Goal: Task Accomplishment & Management: Manage account settings

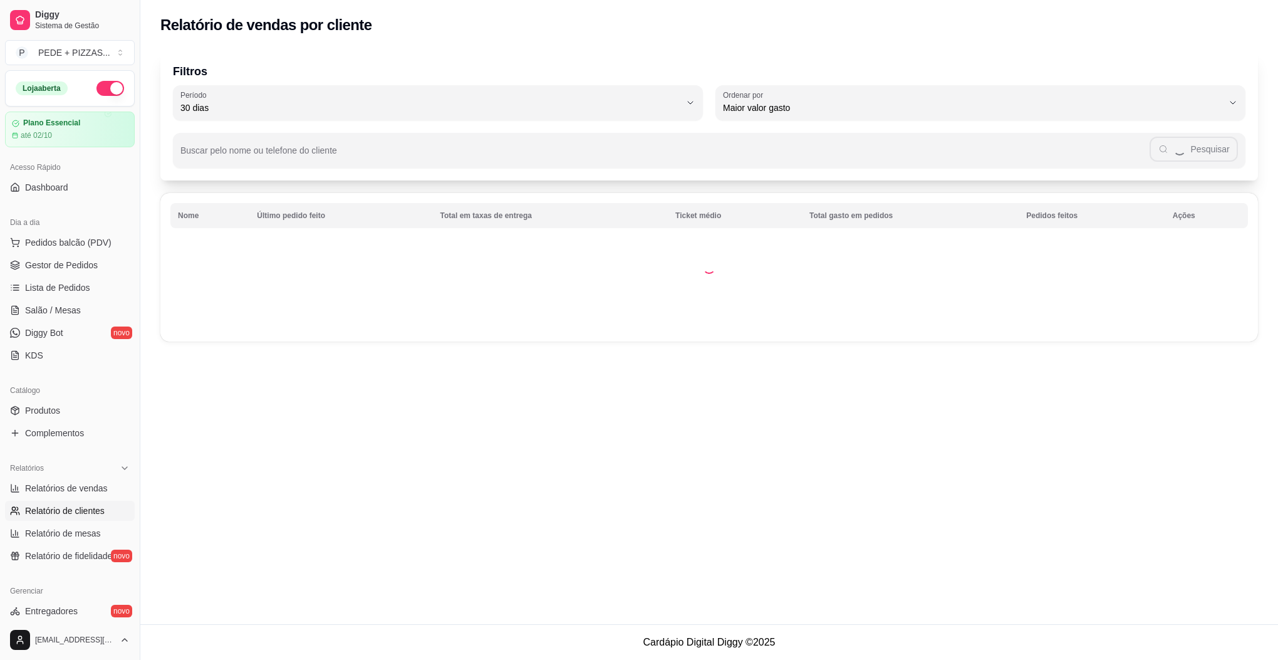
select select "30"
select select "HIGHEST_TOTAL_SPENT_WITH_ORDERS"
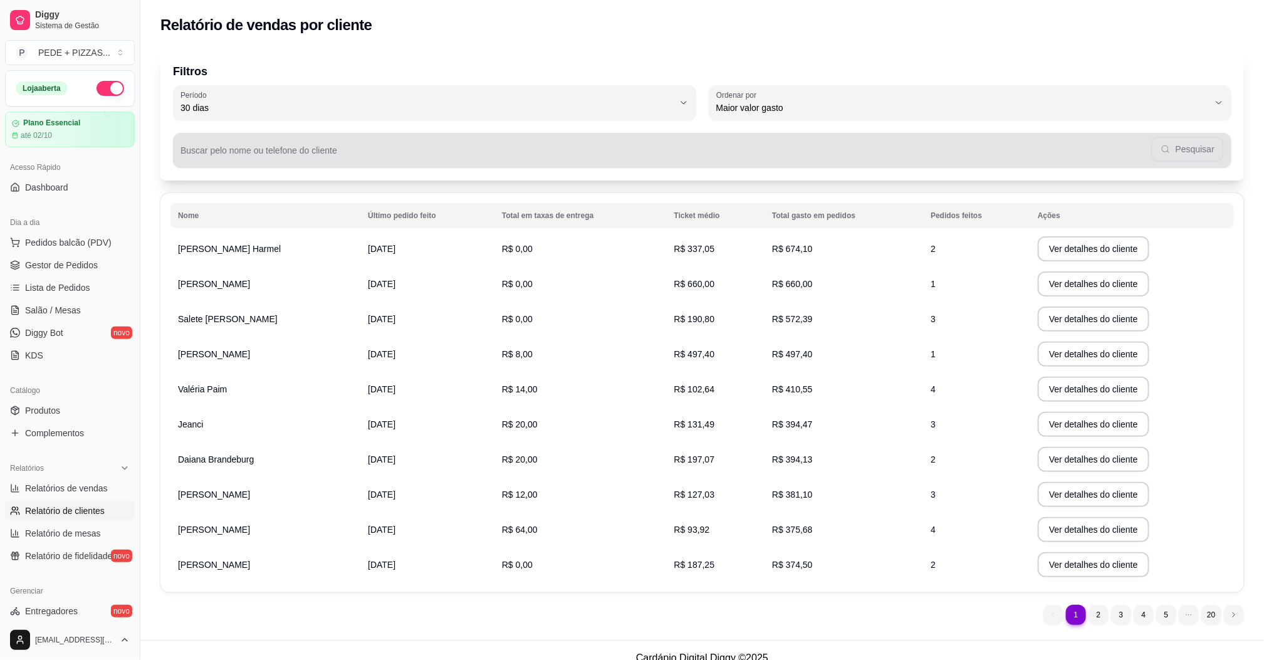
click at [303, 155] on input "Buscar pelo nome ou telefone do cliente" at bounding box center [665, 155] width 971 height 13
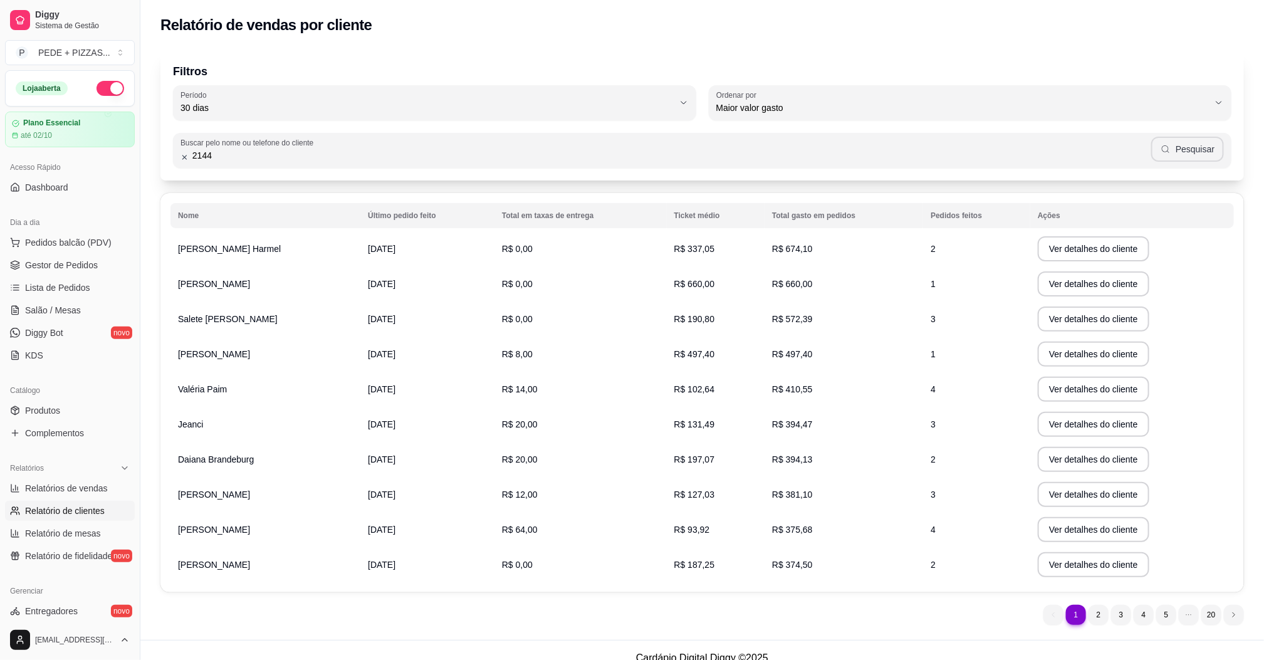
type input "2144"
click at [1205, 152] on button "Pesquisar" at bounding box center [1187, 149] width 73 height 25
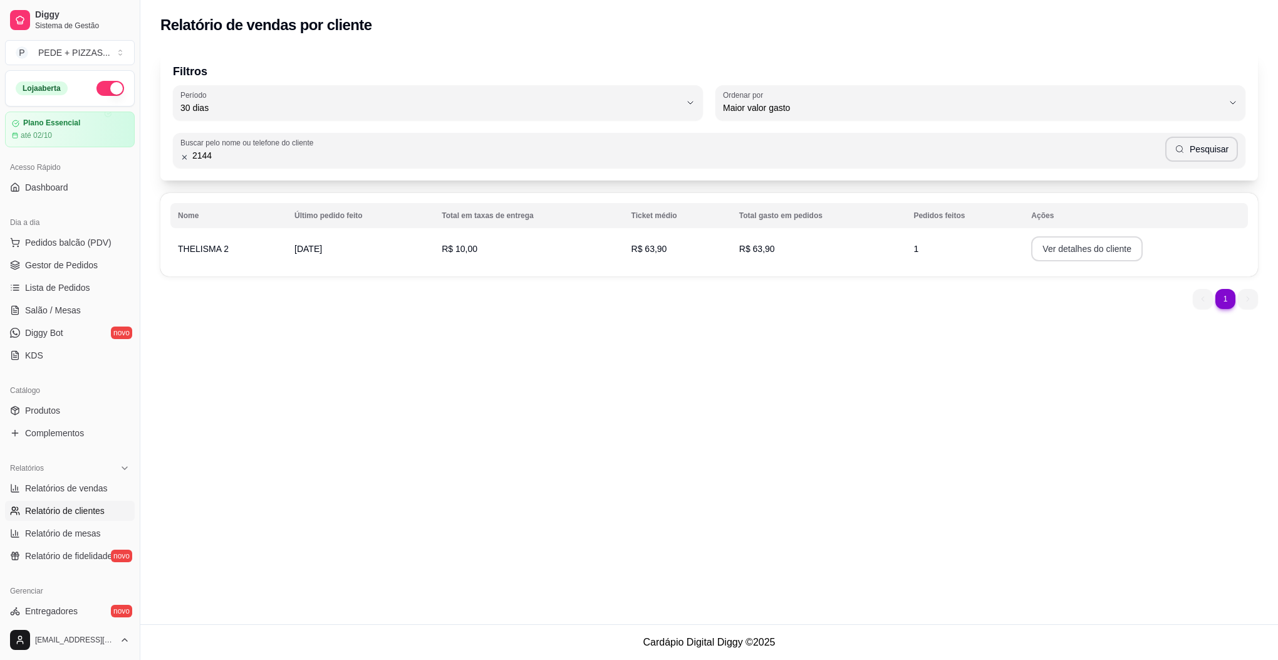
click at [1096, 256] on button "Ver detalhes do cliente" at bounding box center [1087, 248] width 112 height 25
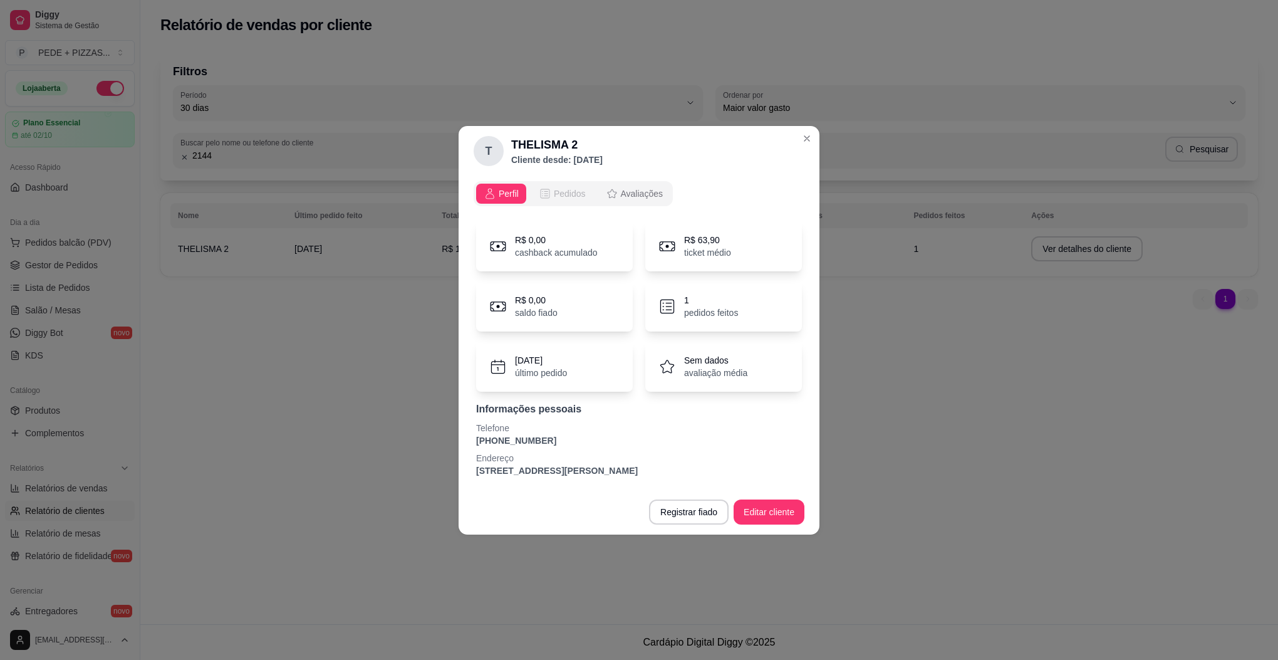
click at [560, 188] on span "Pedidos" at bounding box center [570, 193] width 32 height 13
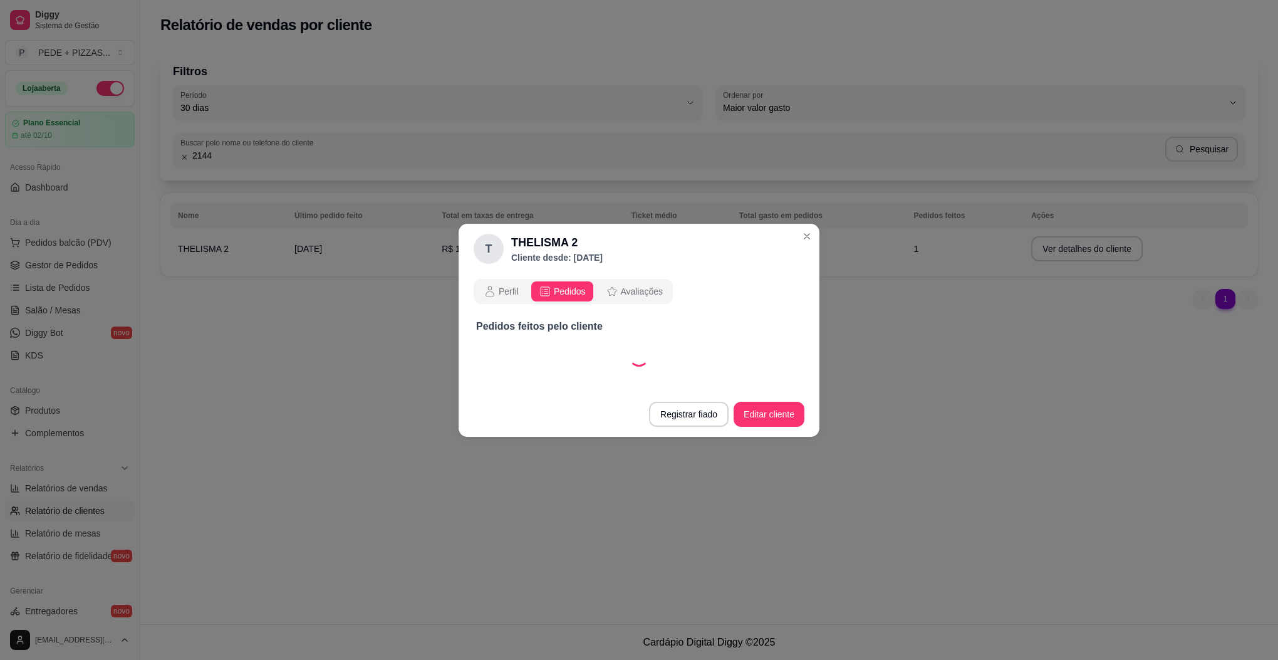
select select "30"
select select "ALL"
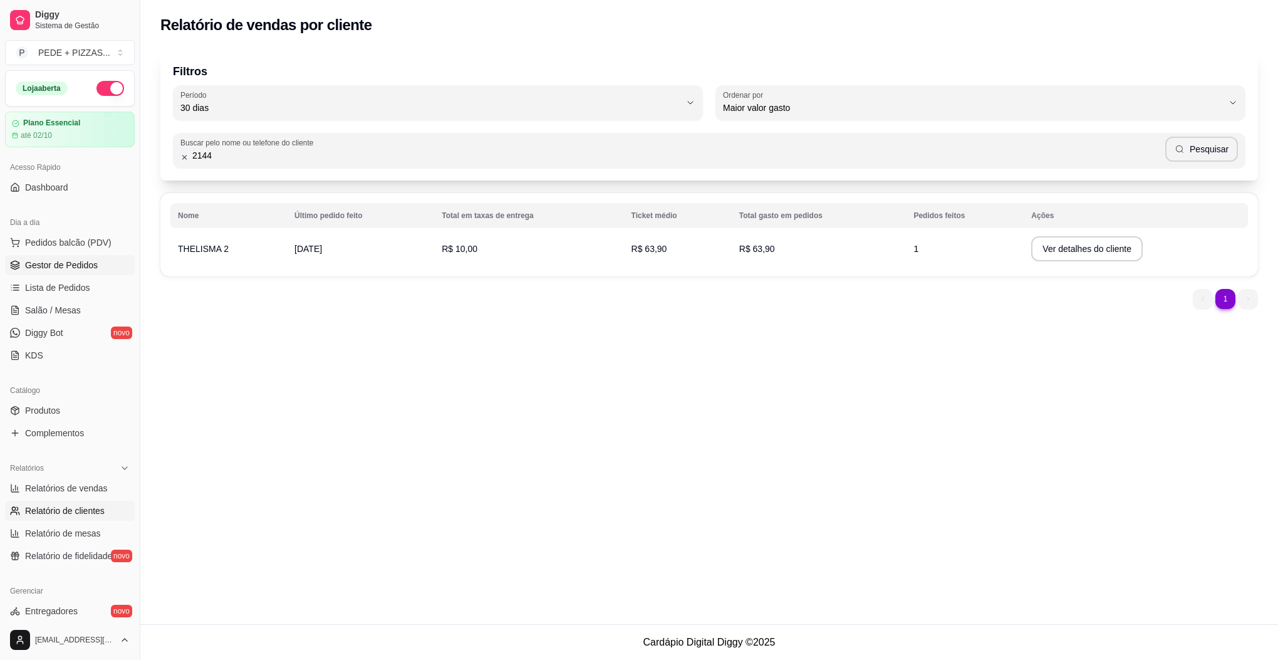
click at [56, 267] on span "Gestor de Pedidos" at bounding box center [61, 265] width 73 height 13
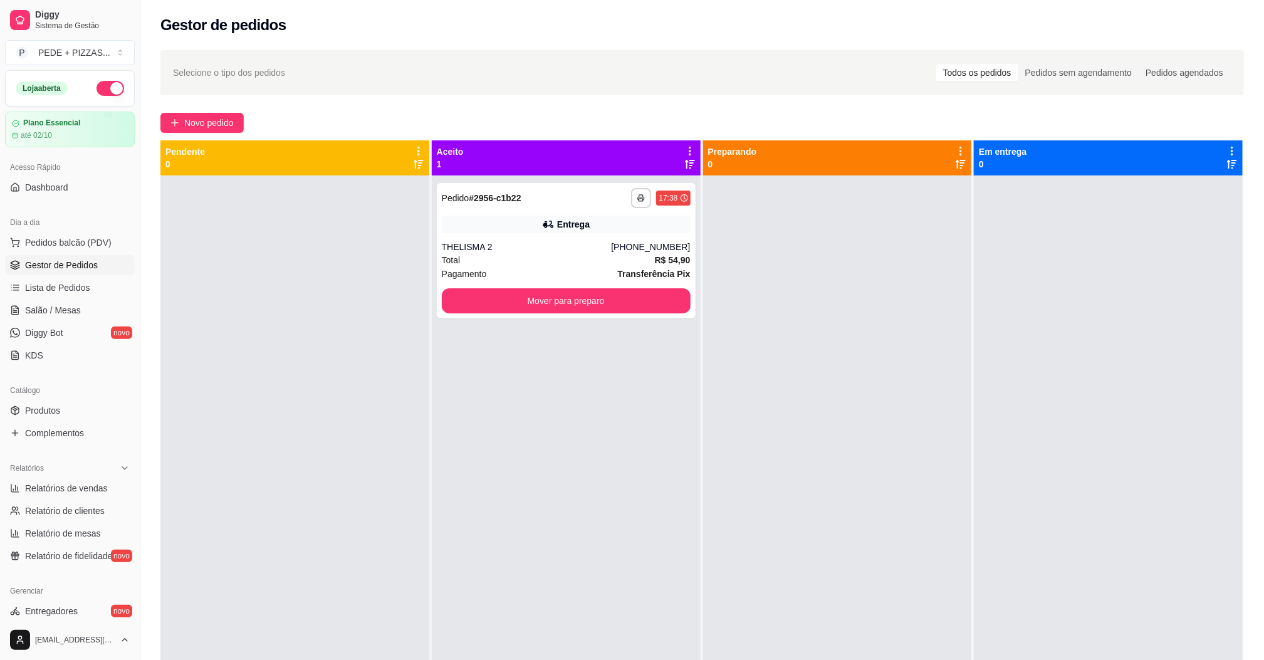
click at [577, 15] on div "Gestor de pedidos" at bounding box center [701, 25] width 1083 height 20
click at [66, 331] on link "Diggy Bot novo" at bounding box center [70, 333] width 130 height 20
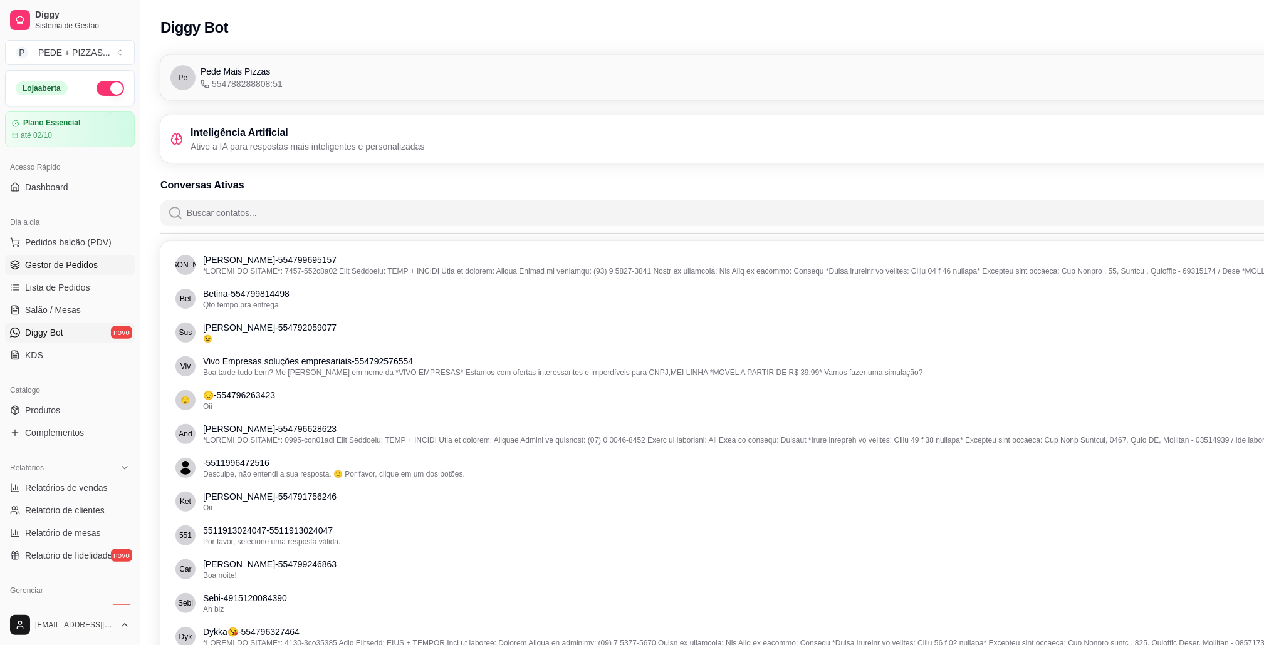
click at [48, 269] on span "Gestor de Pedidos" at bounding box center [61, 265] width 73 height 13
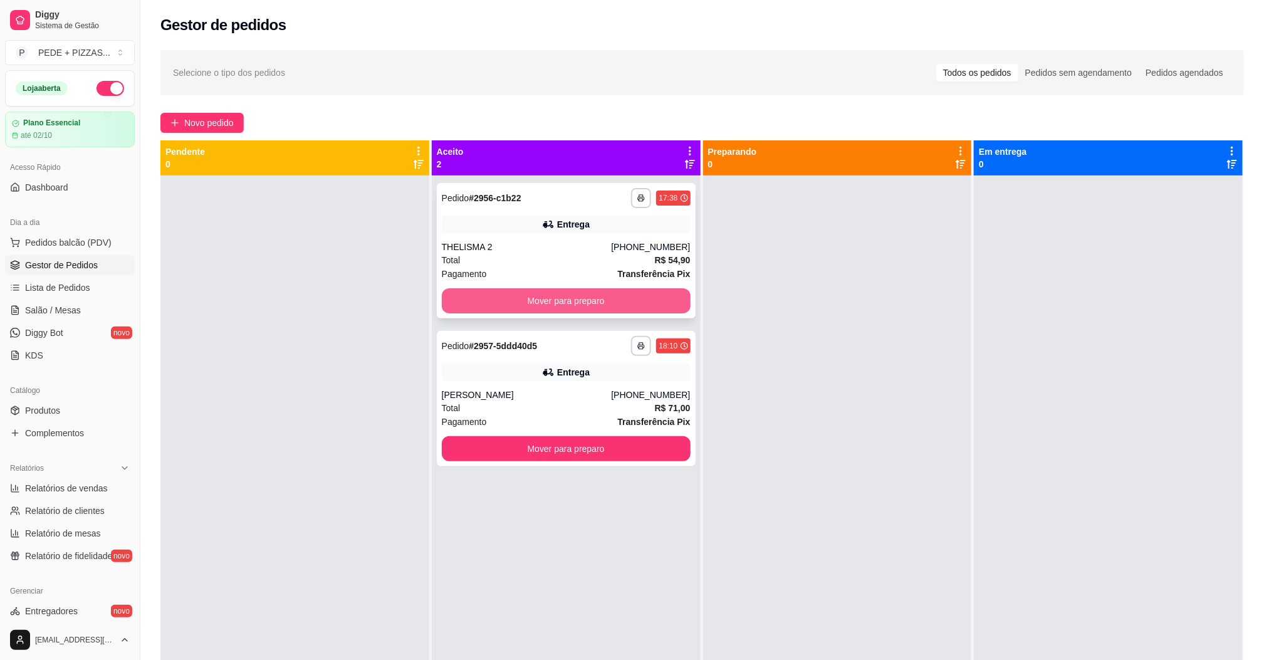
click at [607, 297] on button "Mover para preparo" at bounding box center [566, 300] width 249 height 25
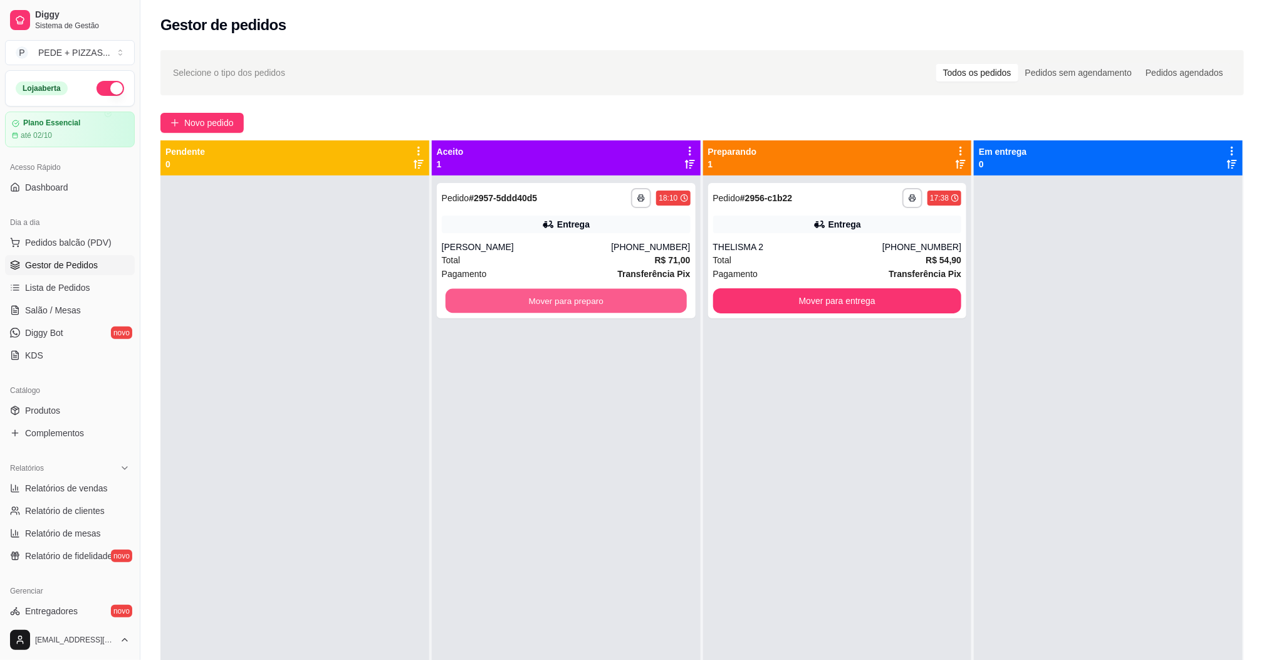
click at [605, 298] on button "Mover para preparo" at bounding box center [565, 301] width 241 height 24
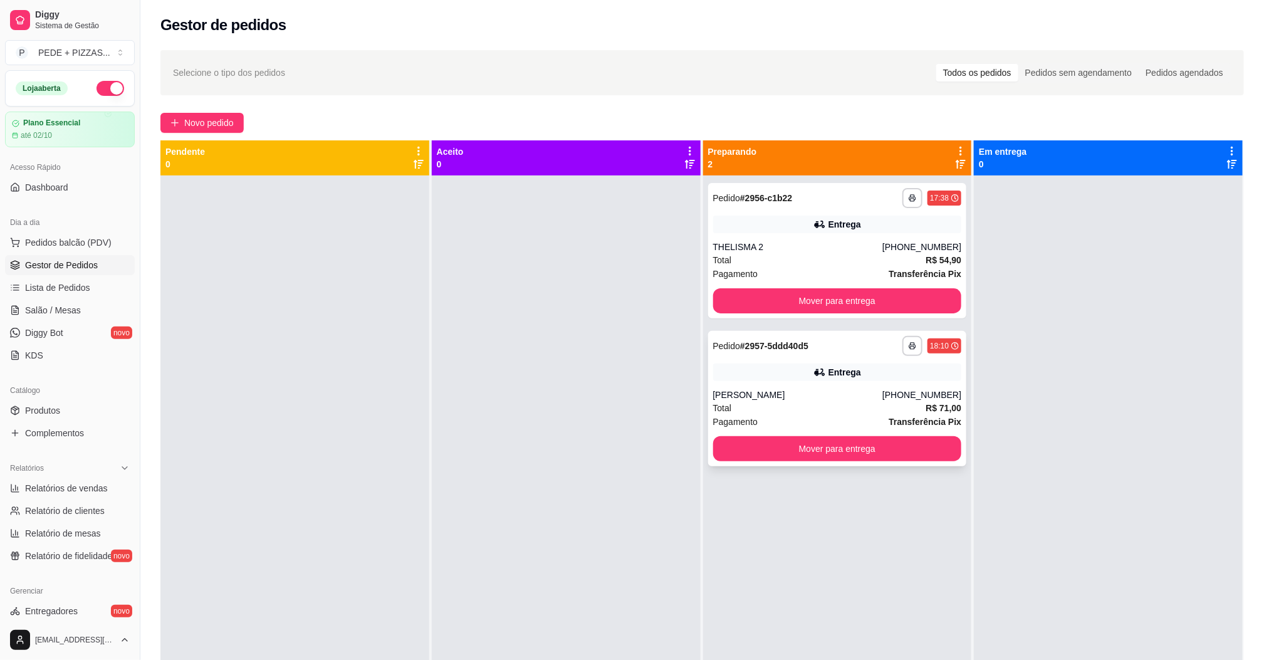
click at [828, 369] on div "Entrega" at bounding box center [844, 372] width 33 height 13
click at [818, 445] on button "Mover para entrega" at bounding box center [836, 449] width 241 height 24
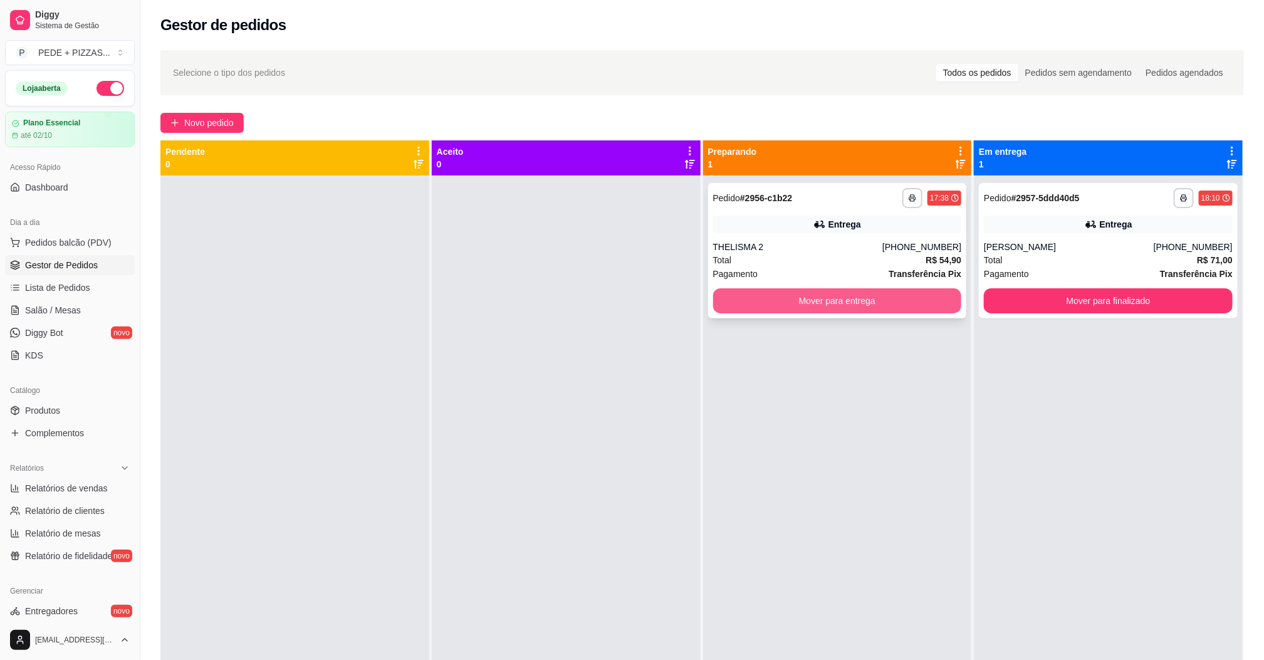
click at [835, 303] on button "Mover para entrega" at bounding box center [837, 300] width 249 height 25
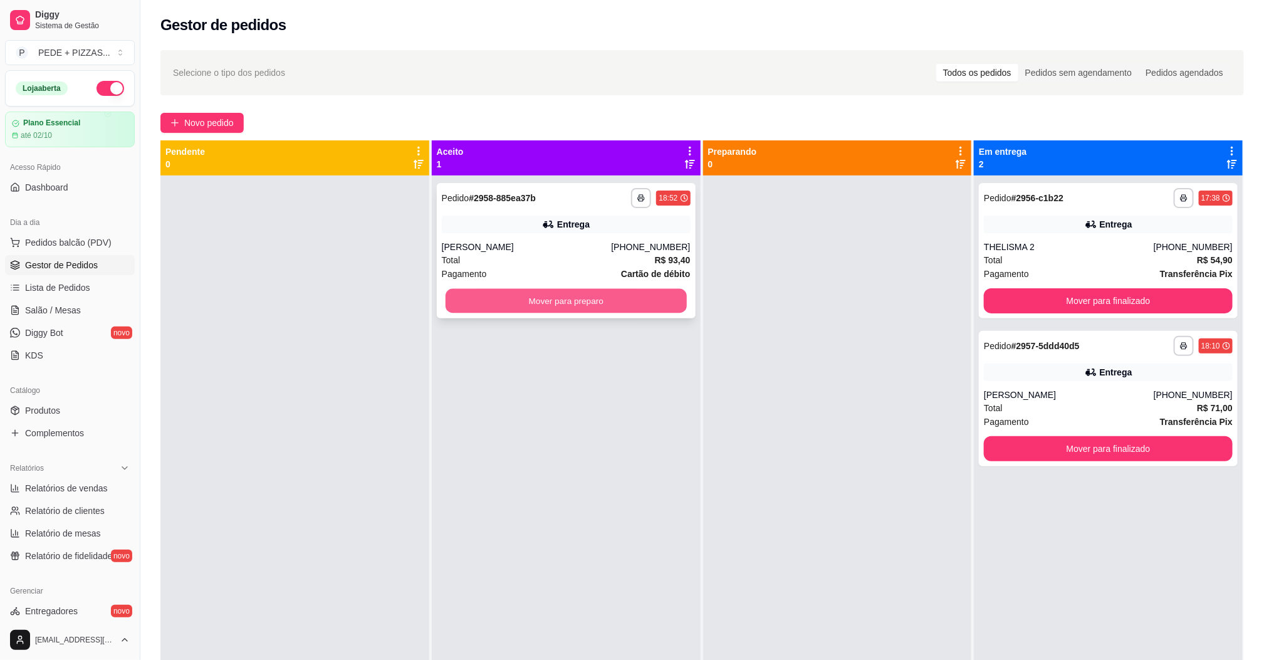
click at [650, 301] on button "Mover para preparo" at bounding box center [565, 301] width 241 height 24
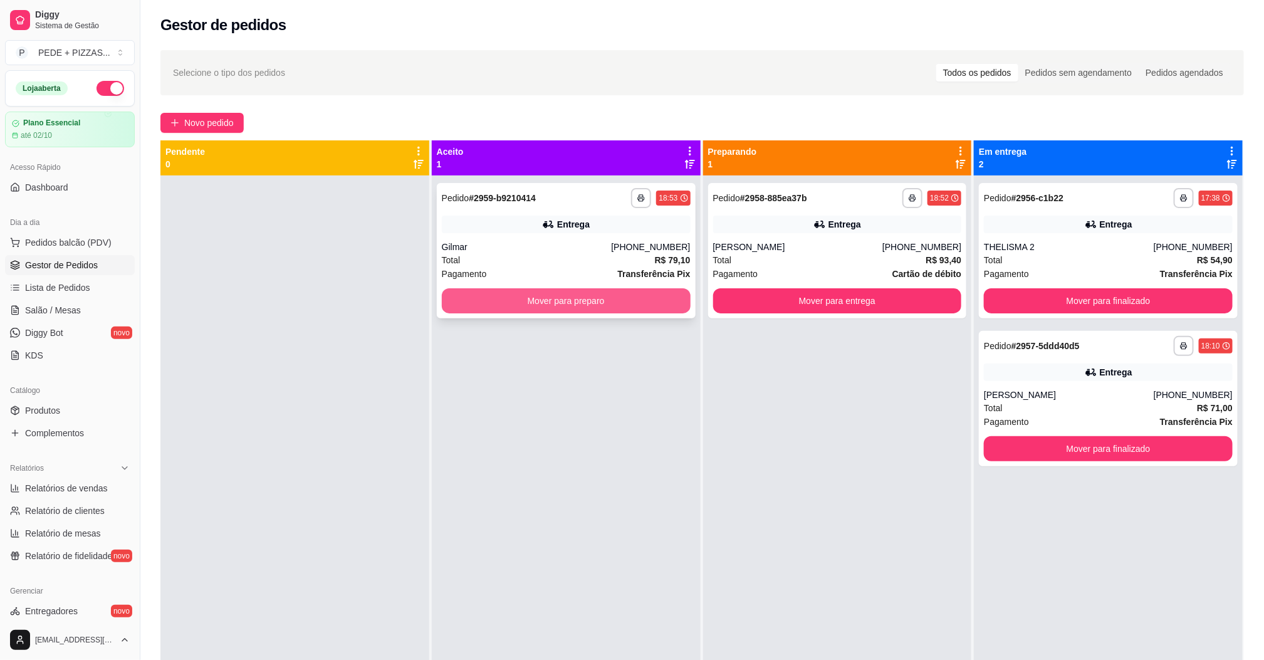
click at [594, 299] on button "Mover para preparo" at bounding box center [566, 300] width 249 height 25
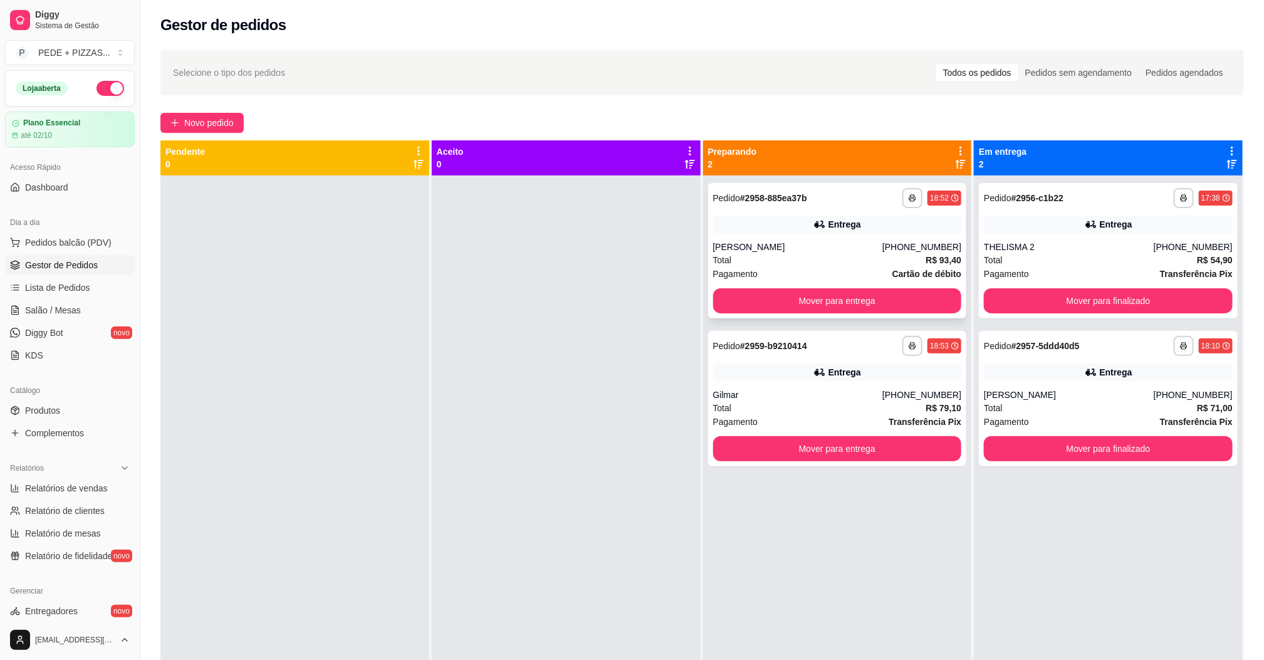
click at [828, 220] on div "Entrega" at bounding box center [844, 224] width 33 height 13
click at [830, 368] on div "Entrega" at bounding box center [844, 372] width 33 height 13
click at [906, 296] on button "Mover para entrega" at bounding box center [837, 300] width 249 height 25
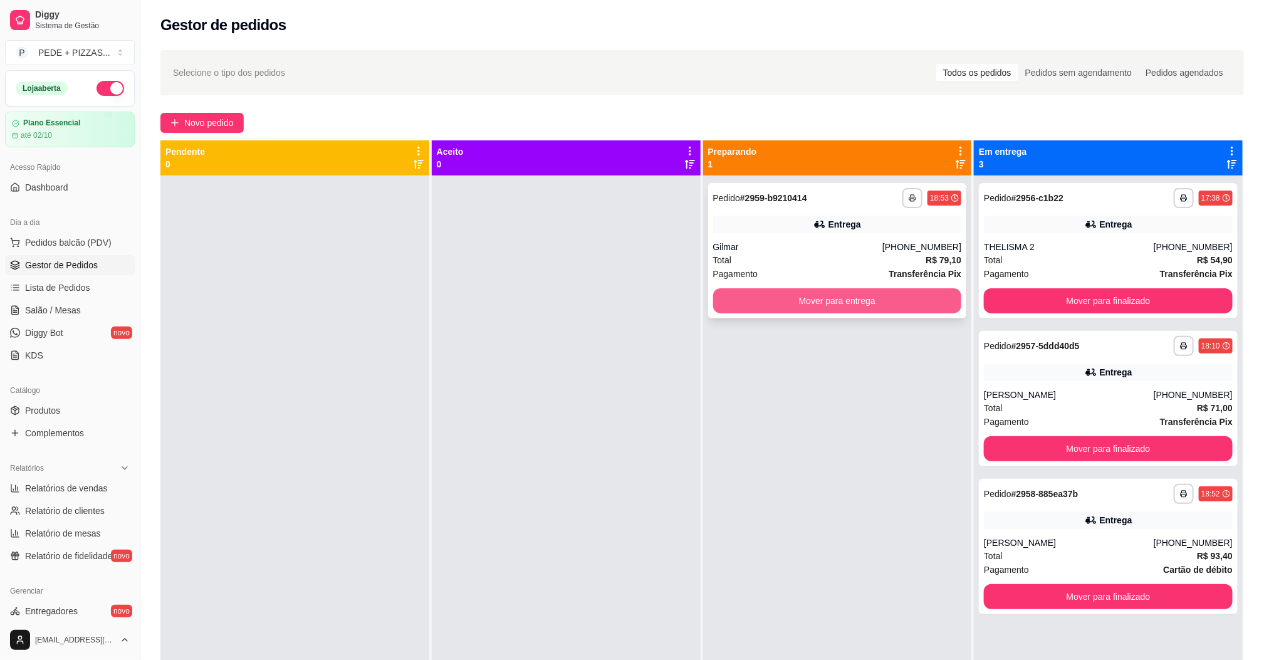
click at [851, 305] on button "Mover para entrega" at bounding box center [837, 300] width 249 height 25
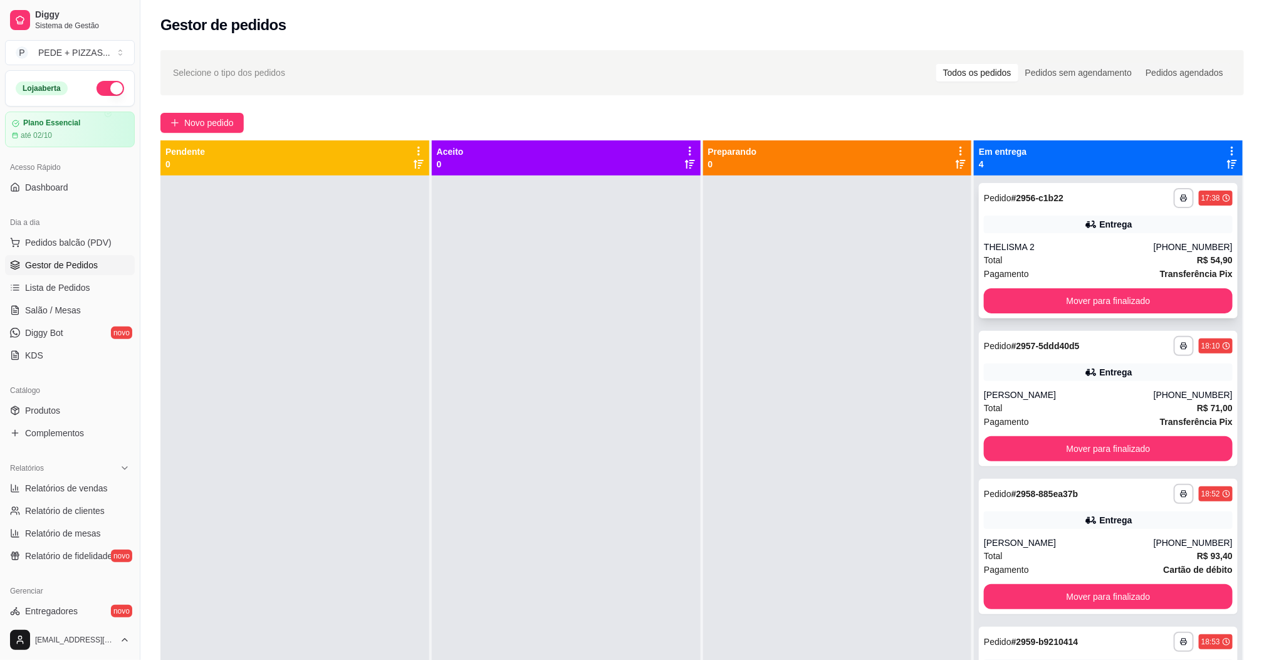
click at [1101, 233] on div "**********" at bounding box center [1108, 250] width 259 height 135
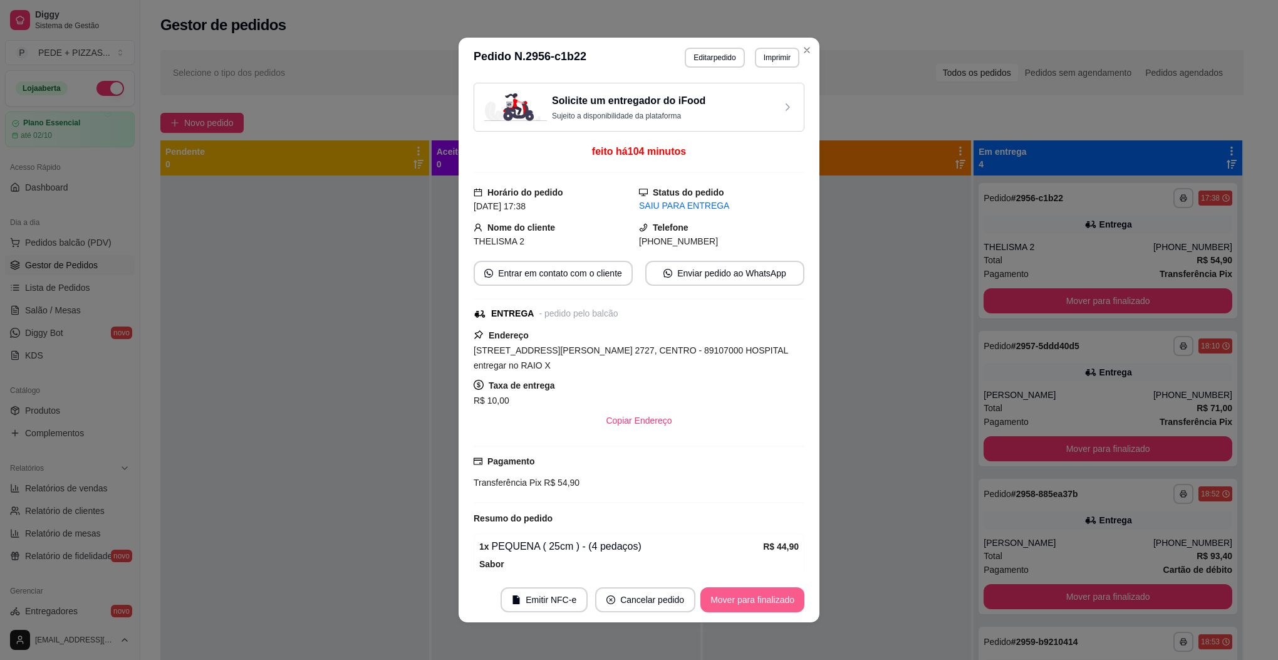
click at [752, 600] on button "Mover para finalizado" at bounding box center [752, 599] width 104 height 25
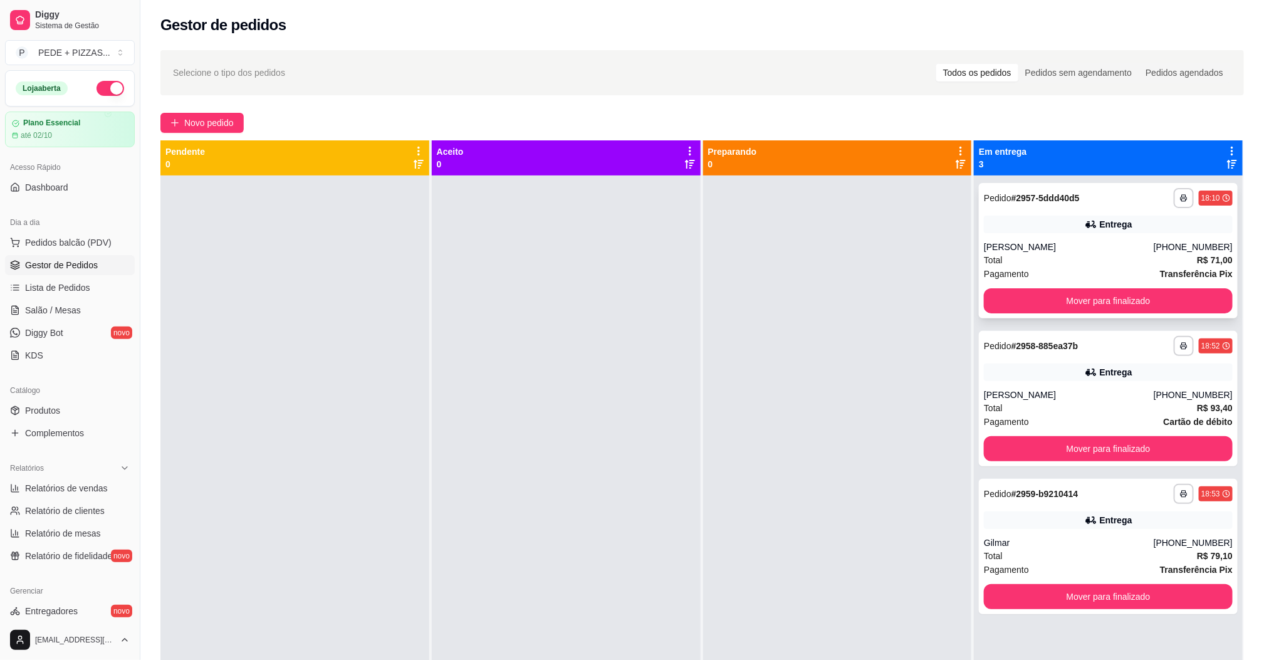
click at [1045, 254] on div "Total R$ 71,00" at bounding box center [1108, 260] width 249 height 14
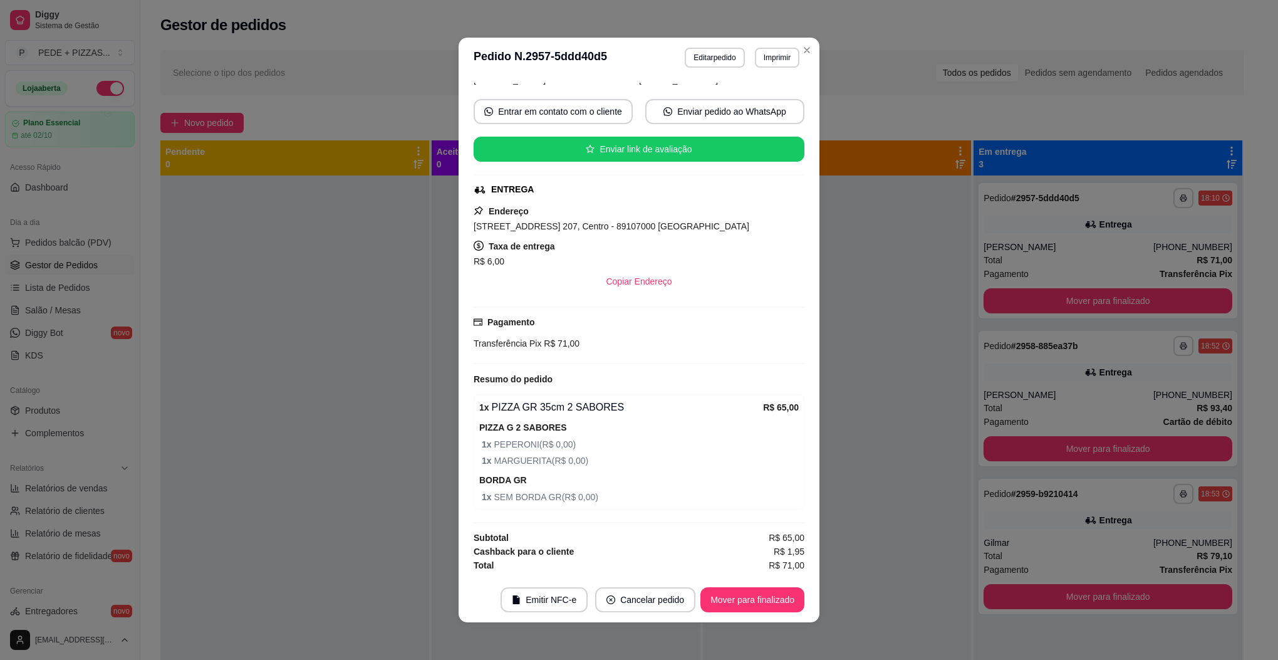
scroll to position [168, 0]
click at [761, 605] on button "Mover para finalizado" at bounding box center [752, 599] width 104 height 25
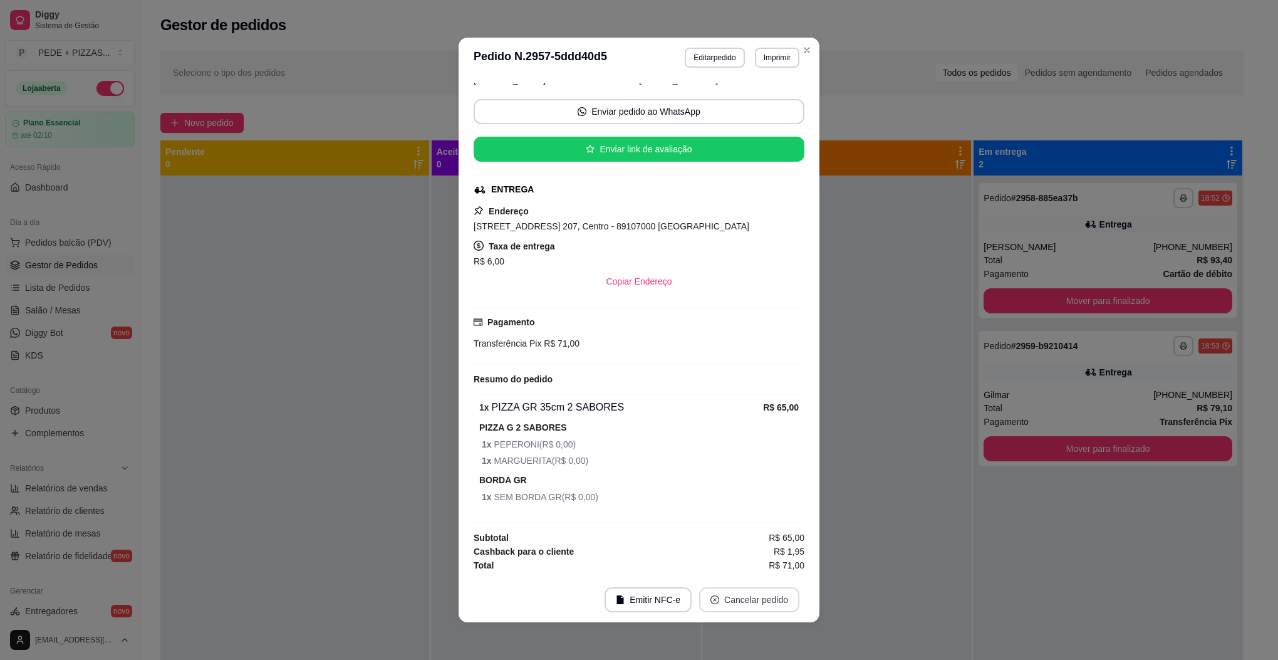
scroll to position [126, 0]
click at [658, 604] on button "Emitir NFC-e" at bounding box center [648, 599] width 87 height 25
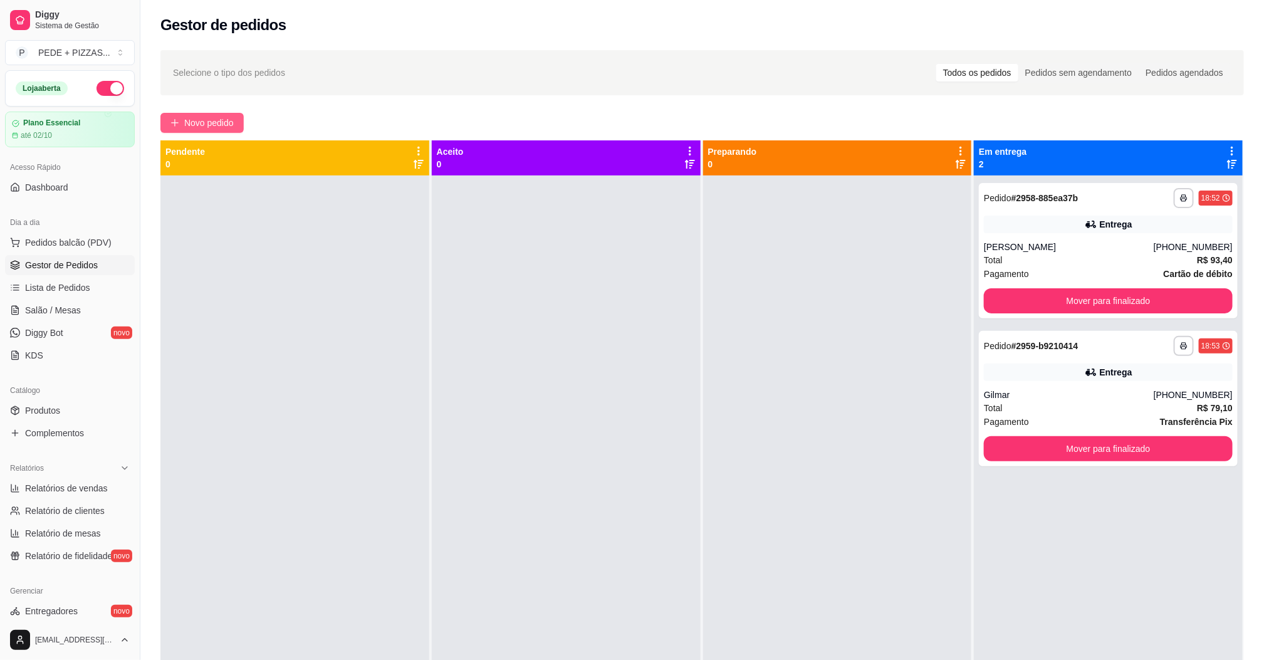
click at [206, 128] on span "Novo pedido" at bounding box center [208, 123] width 49 height 14
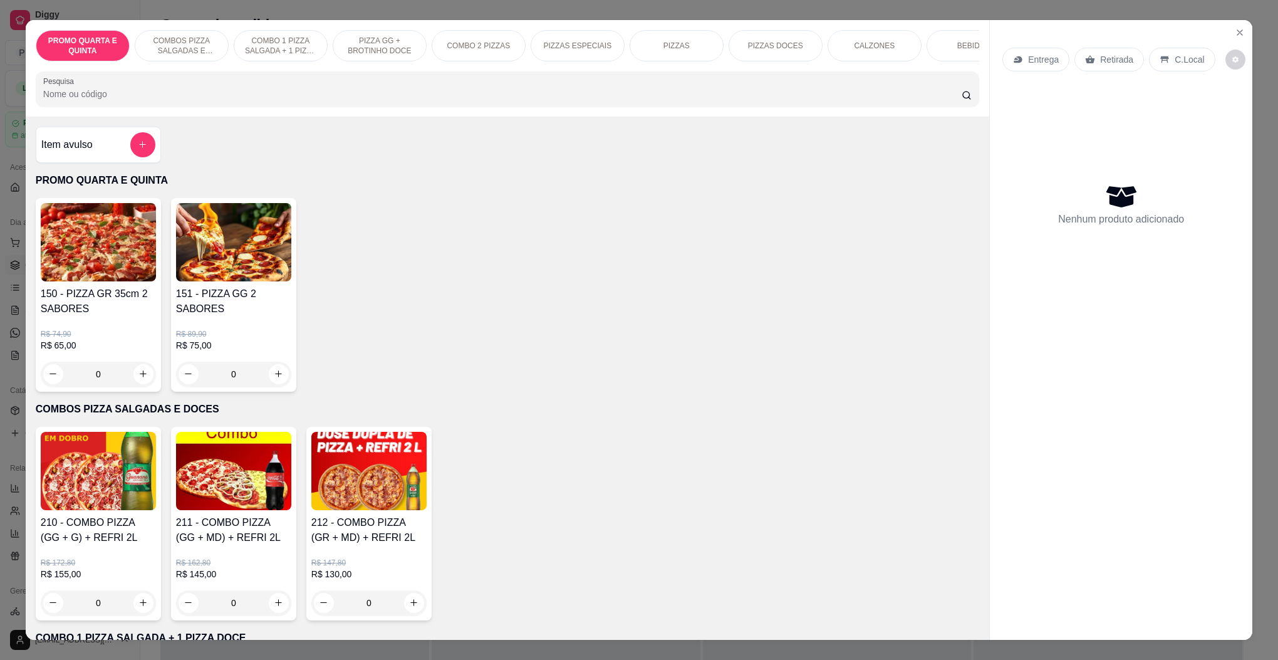
click at [683, 51] on div "PIZZAS" at bounding box center [677, 45] width 94 height 31
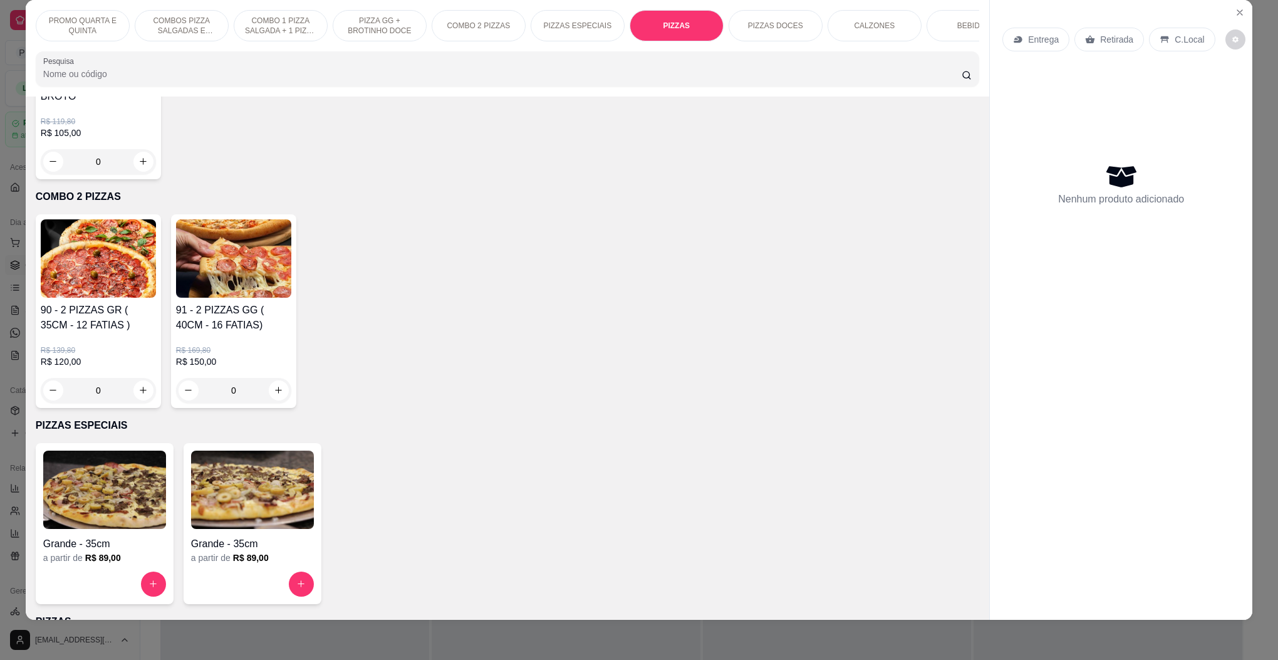
scroll to position [912, 0]
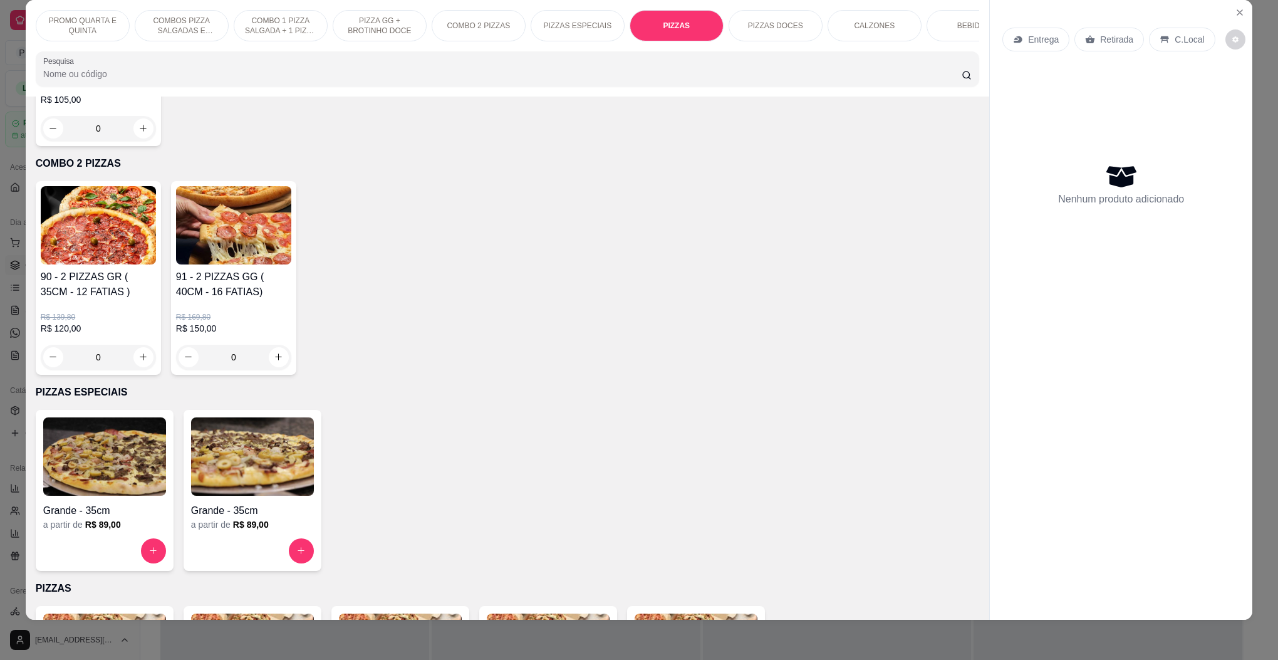
click at [130, 452] on img at bounding box center [104, 456] width 123 height 78
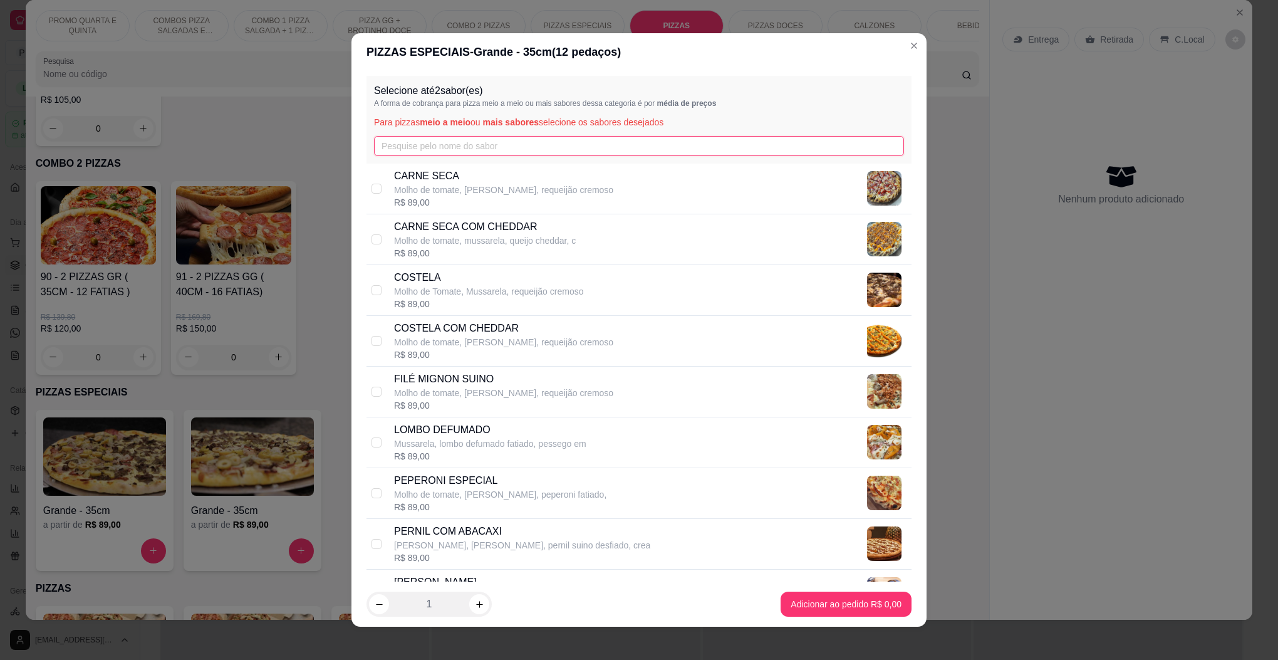
click at [486, 141] on input "text" at bounding box center [639, 146] width 530 height 20
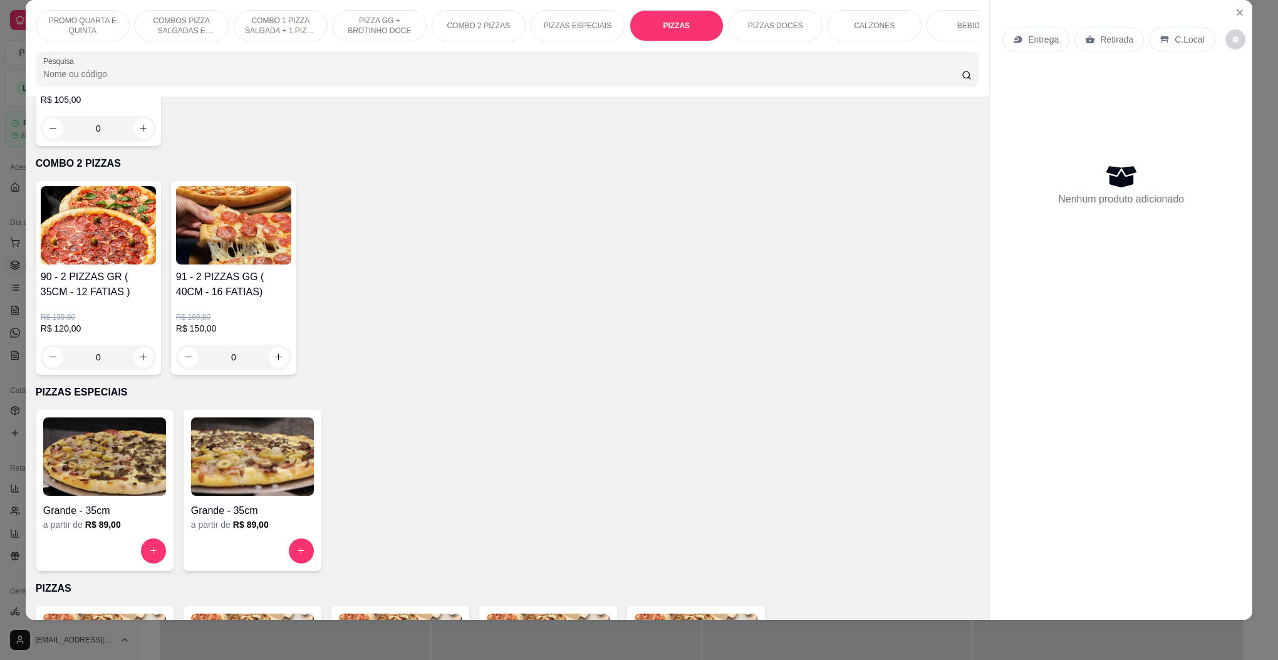
click at [111, 243] on img at bounding box center [98, 225] width 115 height 78
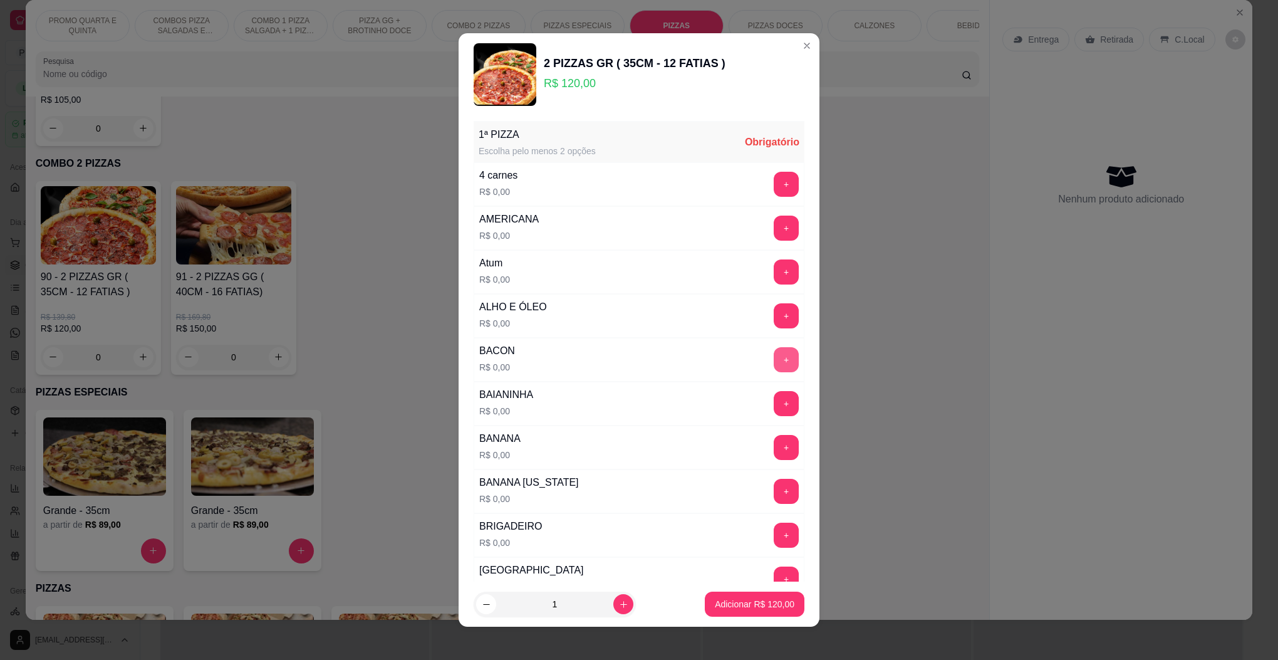
click at [774, 365] on button "+" at bounding box center [786, 359] width 25 height 25
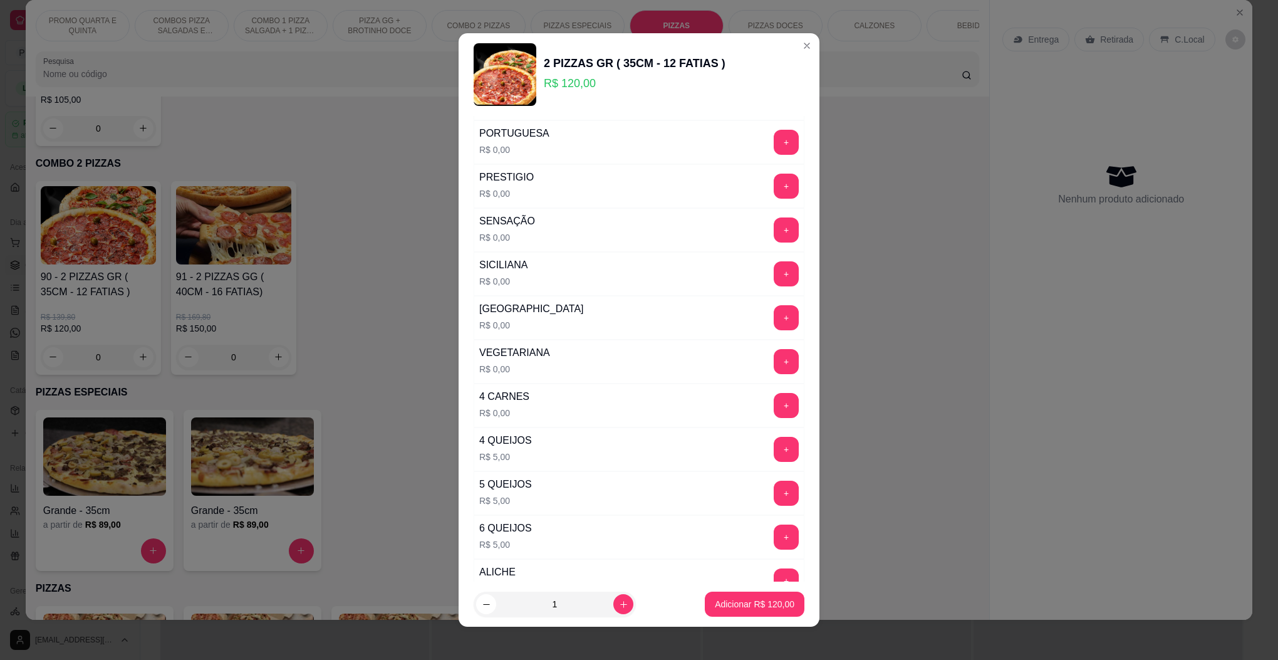
scroll to position [1504, 0]
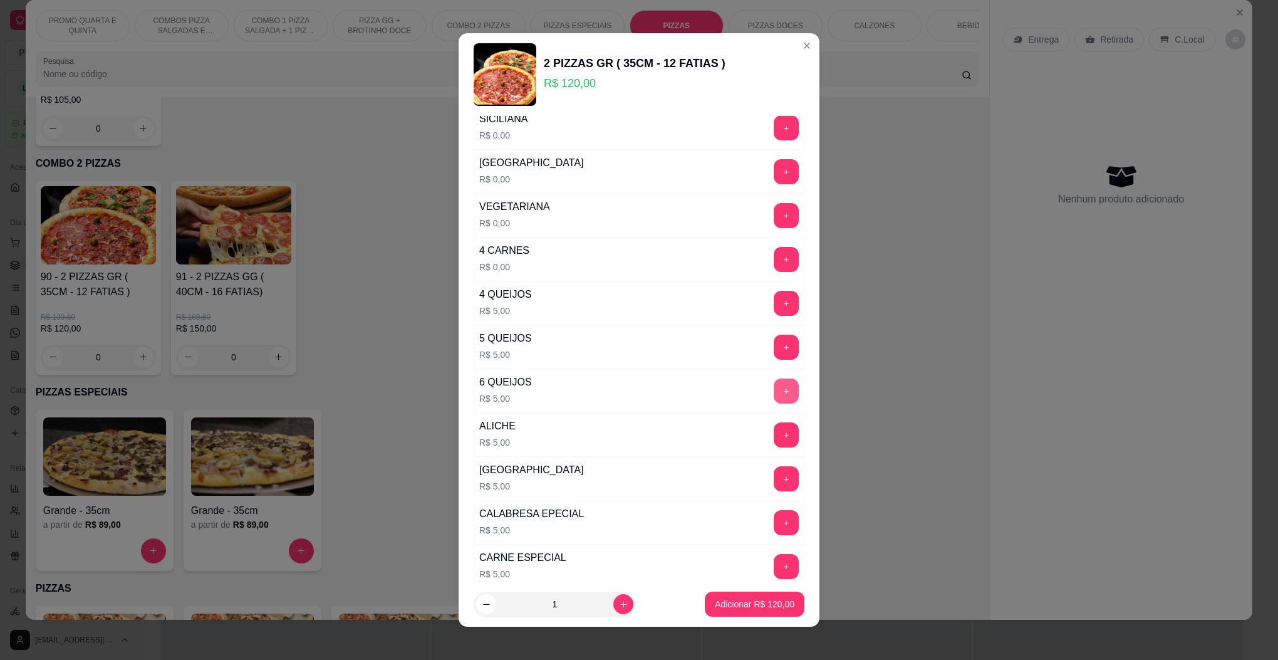
click at [774, 404] on button "+" at bounding box center [786, 390] width 25 height 25
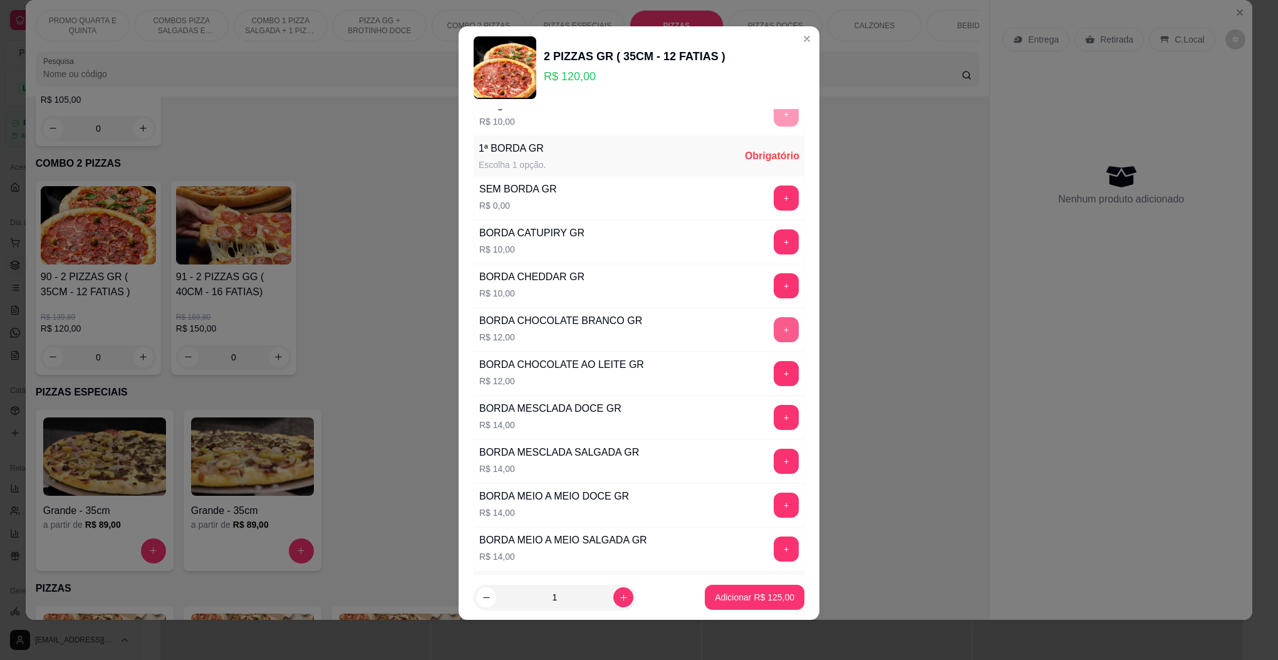
scroll to position [3069, 0]
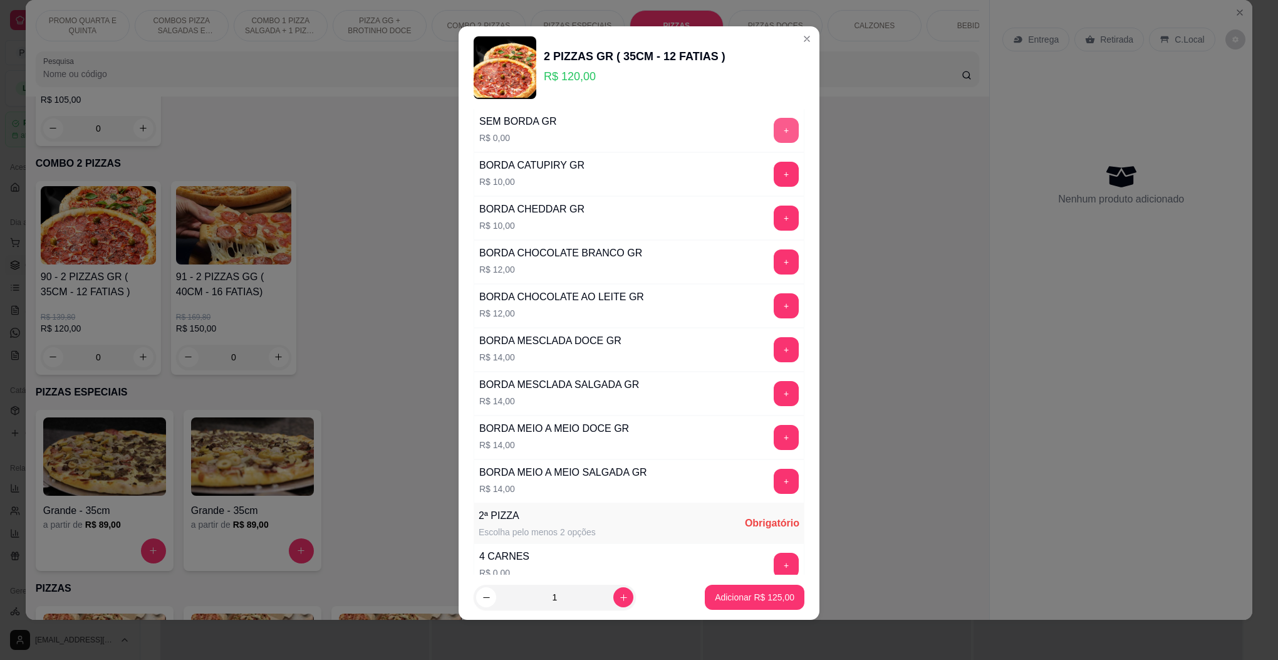
click at [774, 143] on button "+" at bounding box center [786, 130] width 25 height 25
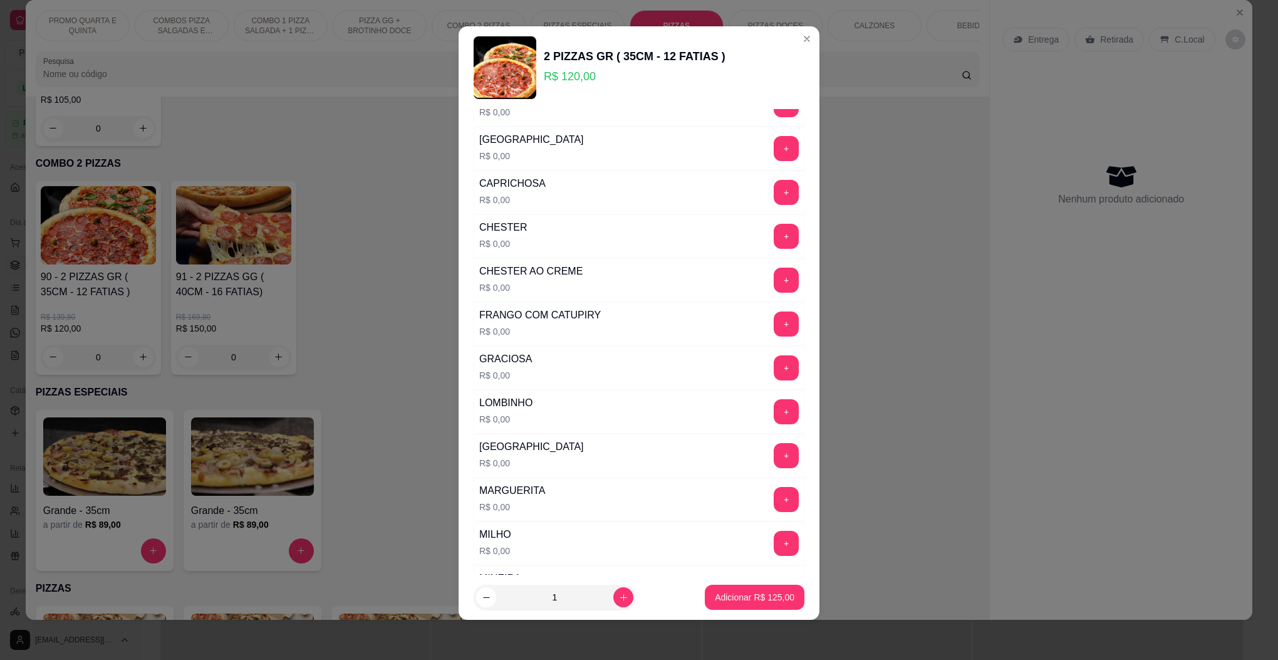
scroll to position [3791, 0]
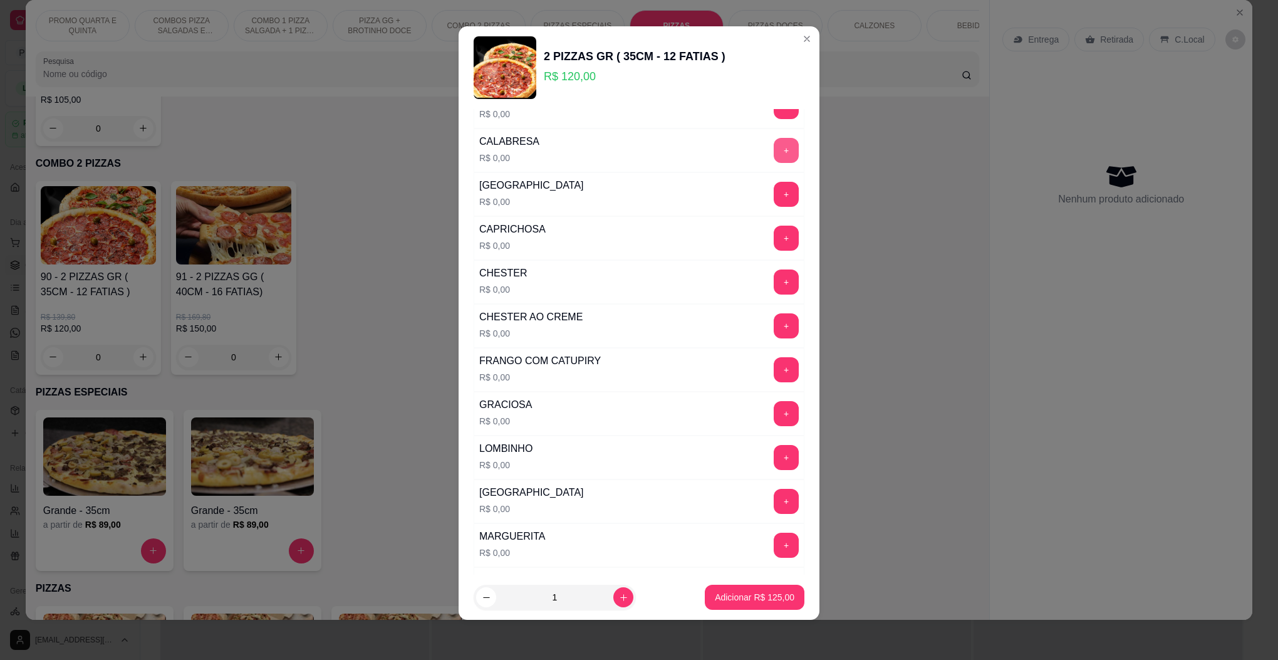
click at [774, 163] on button "+" at bounding box center [786, 150] width 25 height 25
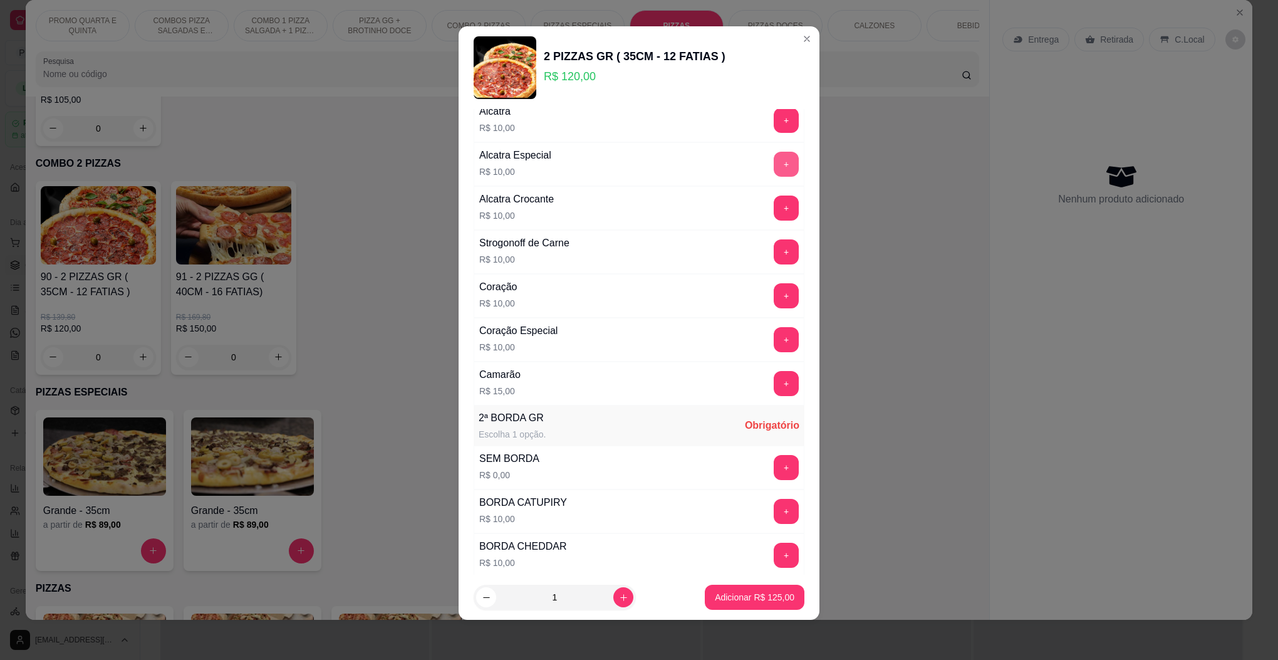
scroll to position [6235, 0]
click at [774, 306] on button "+" at bounding box center [786, 294] width 24 height 24
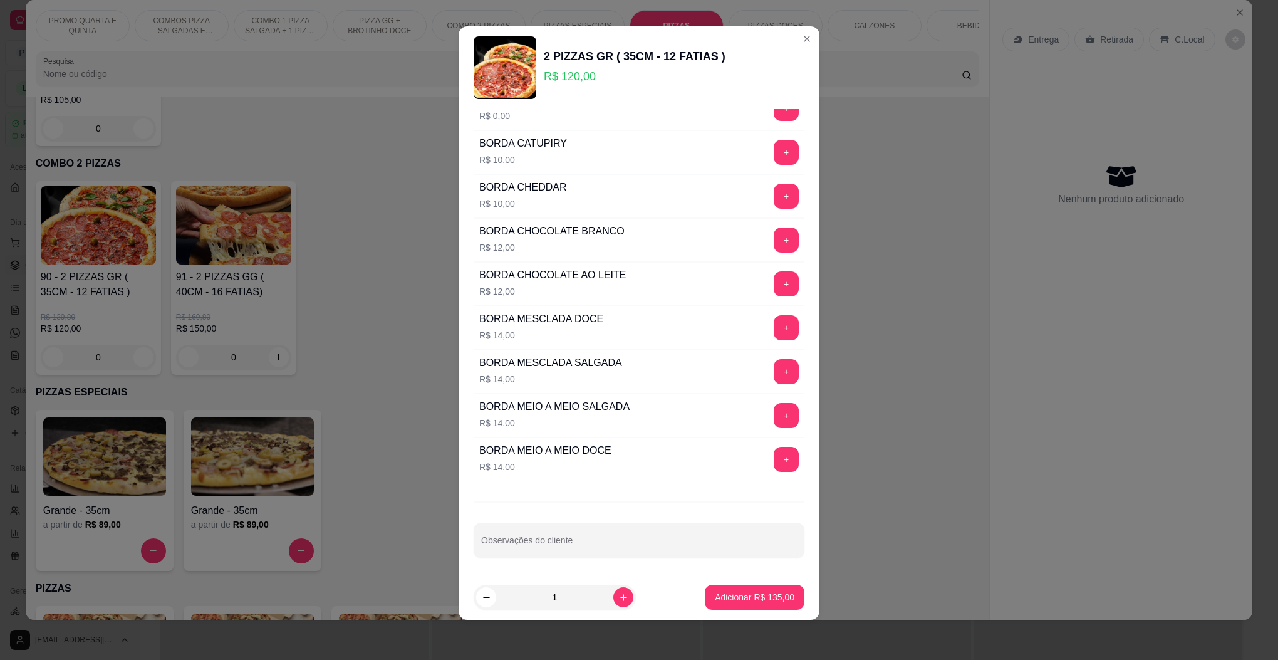
scroll to position [6617, 0]
click at [774, 121] on button "+" at bounding box center [786, 108] width 25 height 25
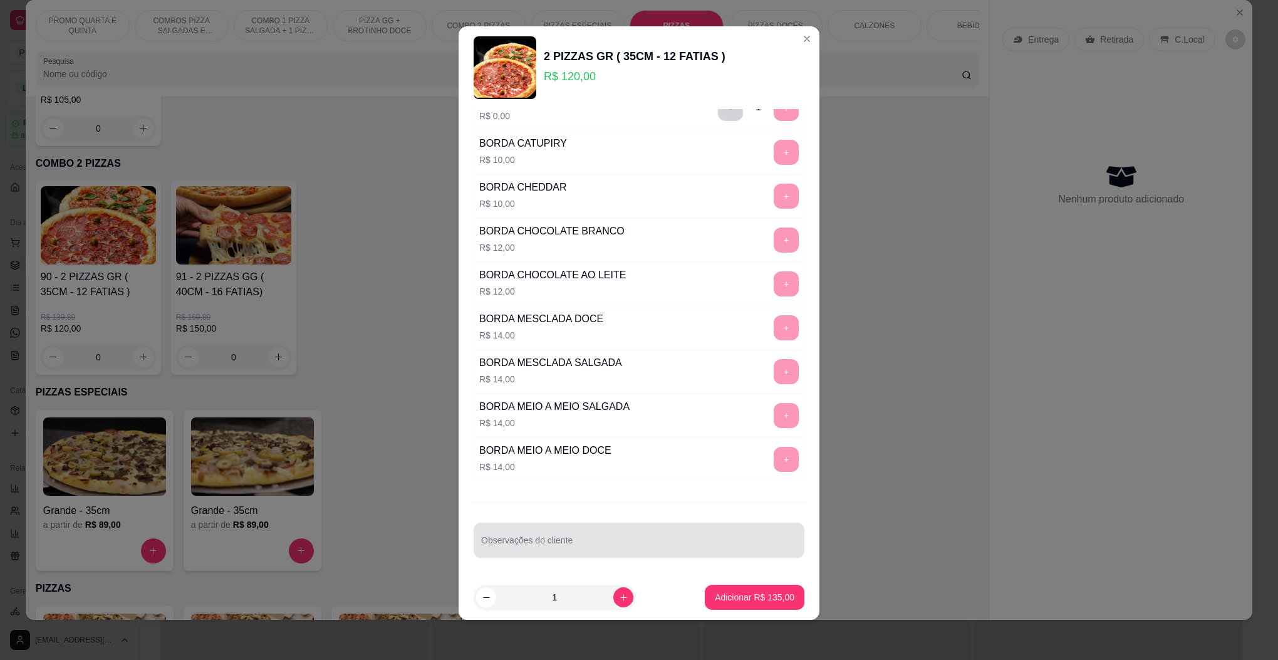
click at [566, 543] on input "Observações do cliente" at bounding box center [639, 545] width 316 height 13
type input "coração sem cebola com alho e óleo"
click at [748, 601] on p "Adicionar R$ 135,00" at bounding box center [754, 597] width 77 height 12
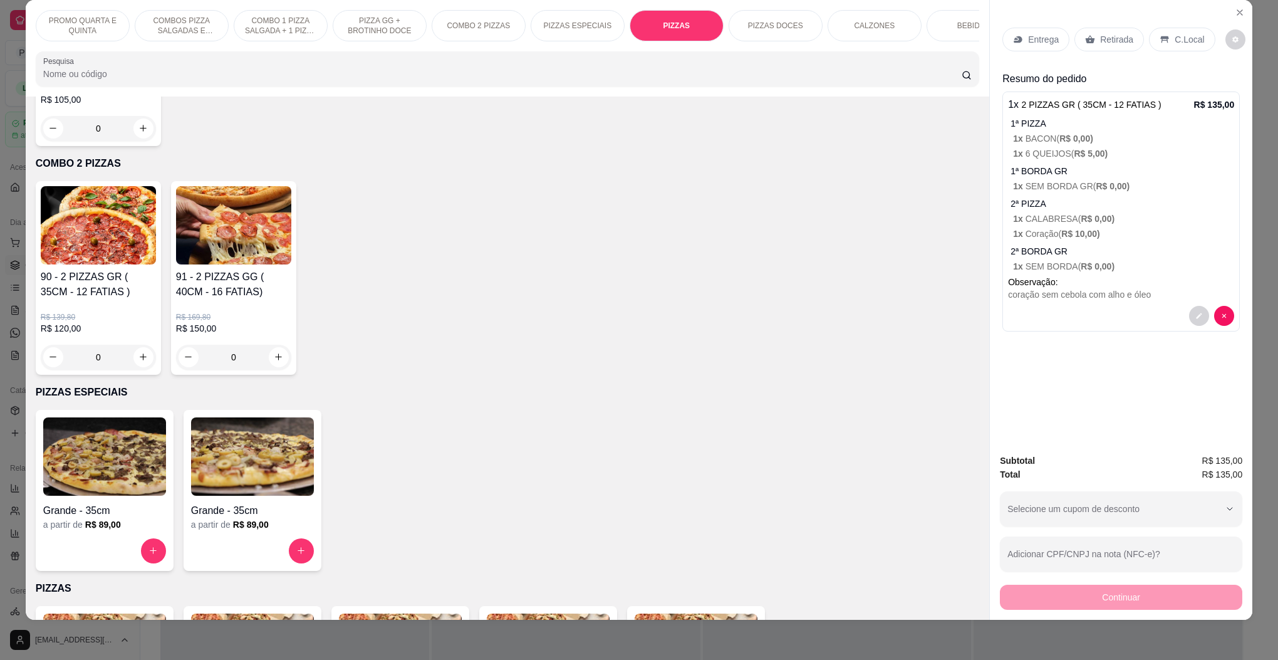
click at [1121, 42] on p "Retirada" at bounding box center [1116, 39] width 33 height 13
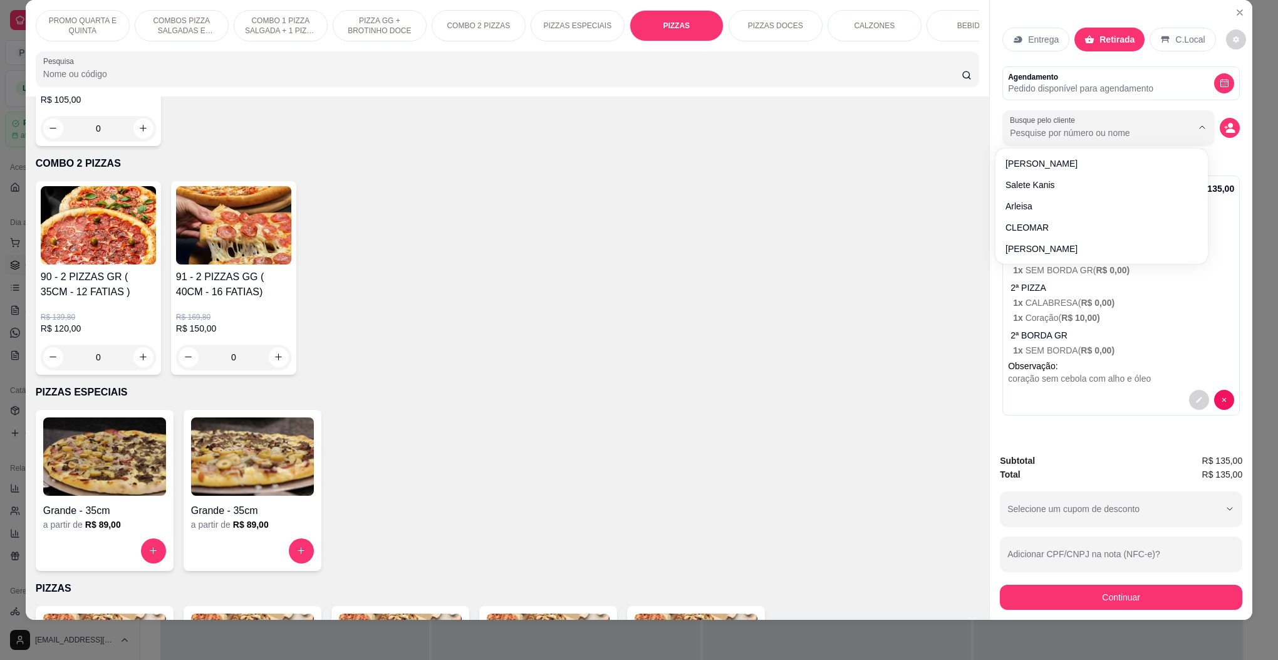
click at [1056, 133] on input "Busque pelo cliente" at bounding box center [1091, 133] width 162 height 13
type input "5940"
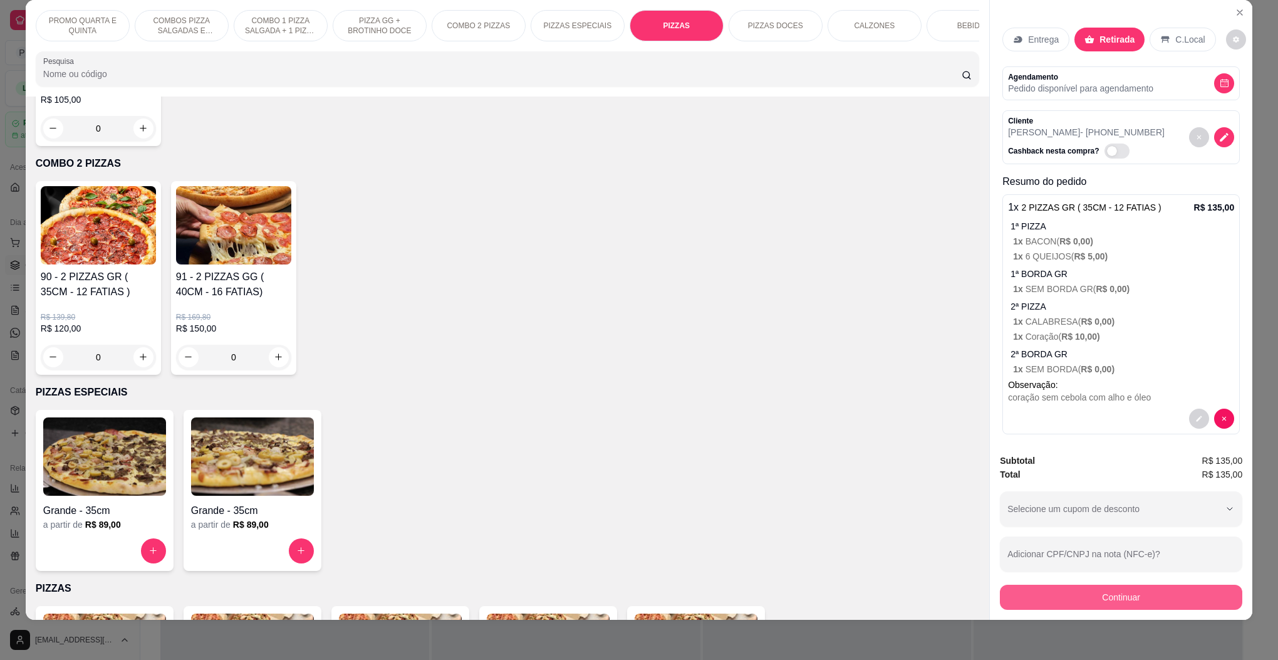
click at [1150, 604] on button "Continuar" at bounding box center [1121, 597] width 242 height 25
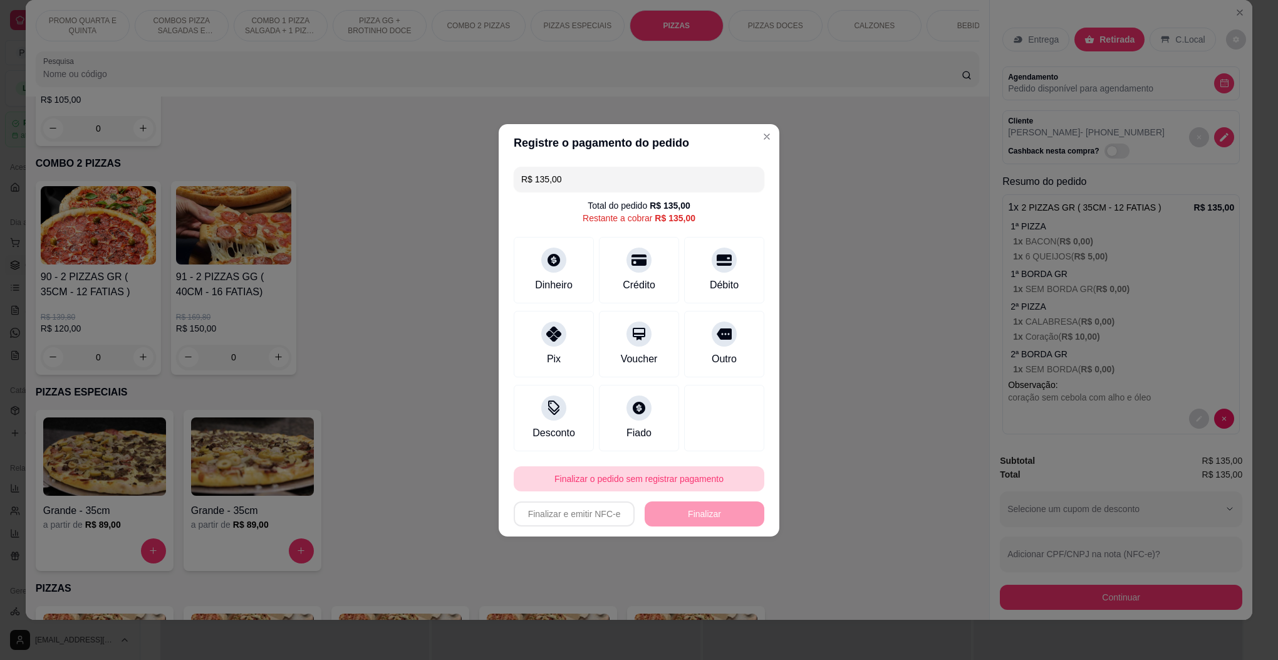
click at [617, 472] on button "Finalizar o pedido sem registrar pagamento" at bounding box center [639, 478] width 251 height 25
click at [721, 588] on button "Confirmar" at bounding box center [715, 582] width 46 height 19
type input "R$ 0,00"
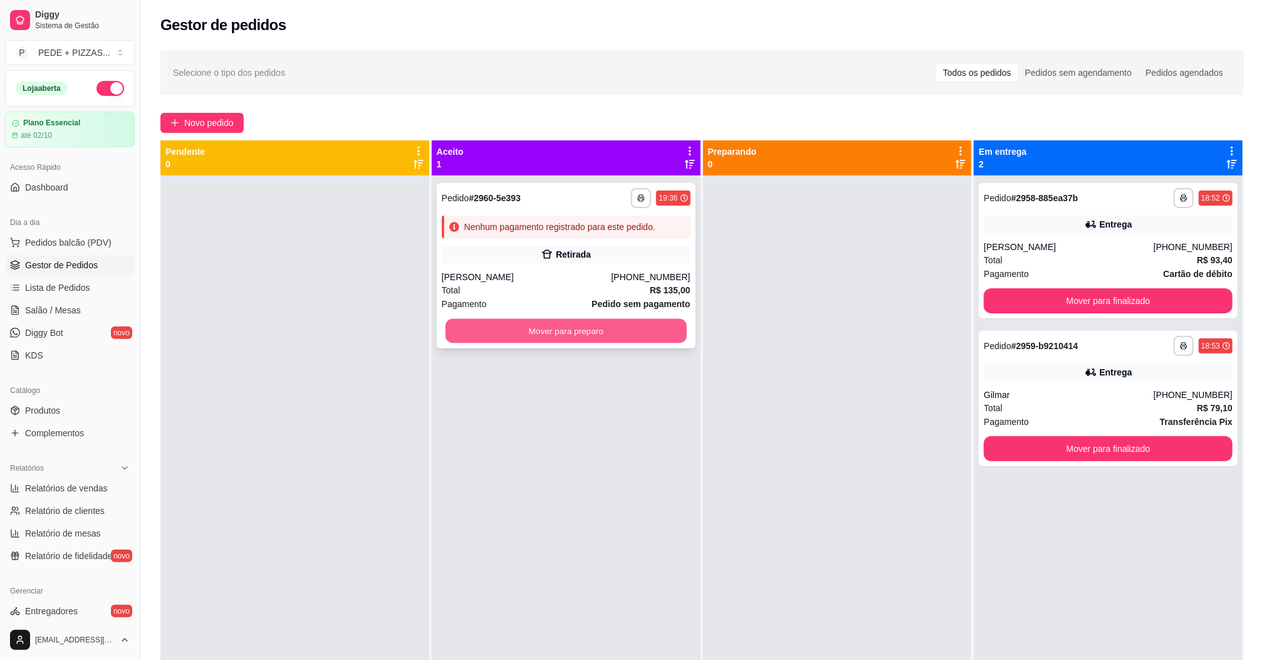
click at [546, 333] on button "Mover para preparo" at bounding box center [565, 331] width 241 height 24
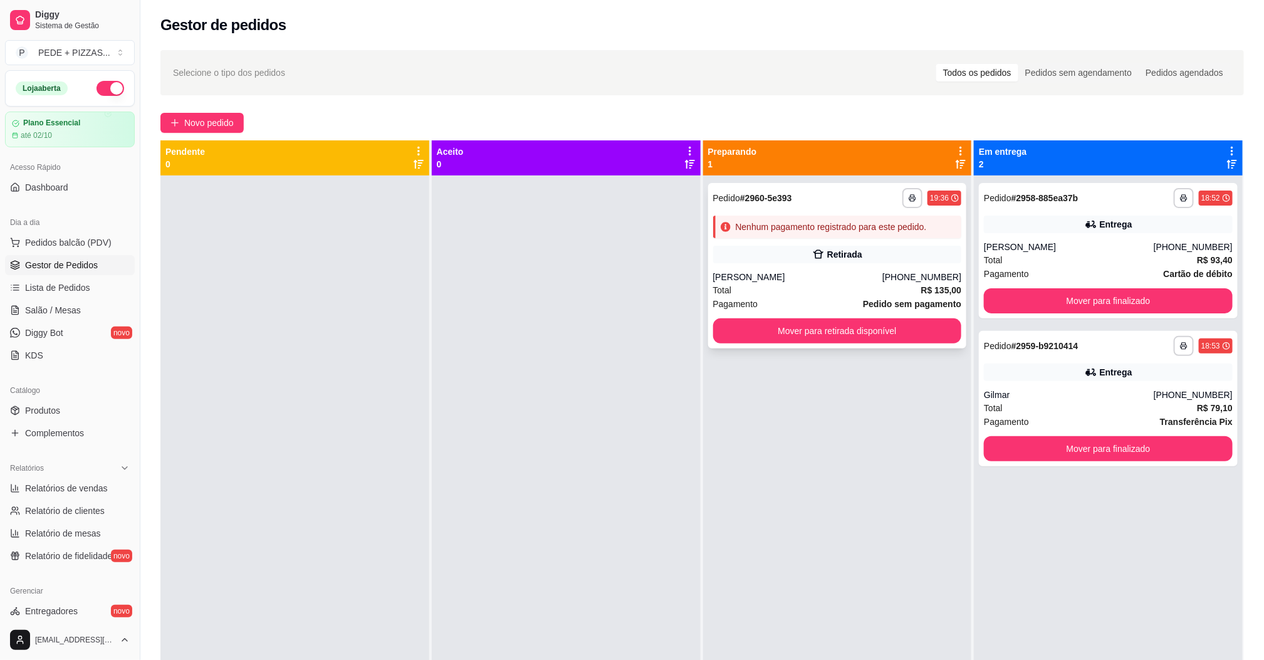
click at [839, 252] on div "Retirada" at bounding box center [844, 254] width 35 height 13
click at [790, 333] on button "Mover para retirada disponível" at bounding box center [837, 330] width 249 height 25
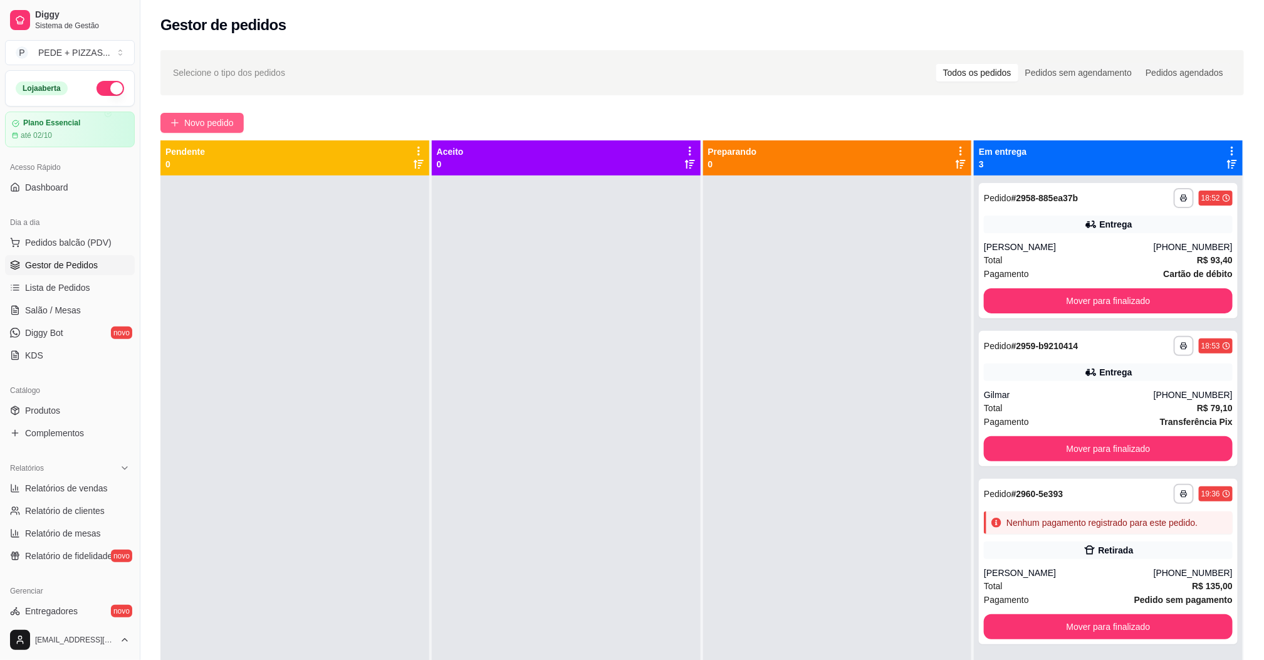
click at [207, 115] on button "Novo pedido" at bounding box center [201, 123] width 83 height 20
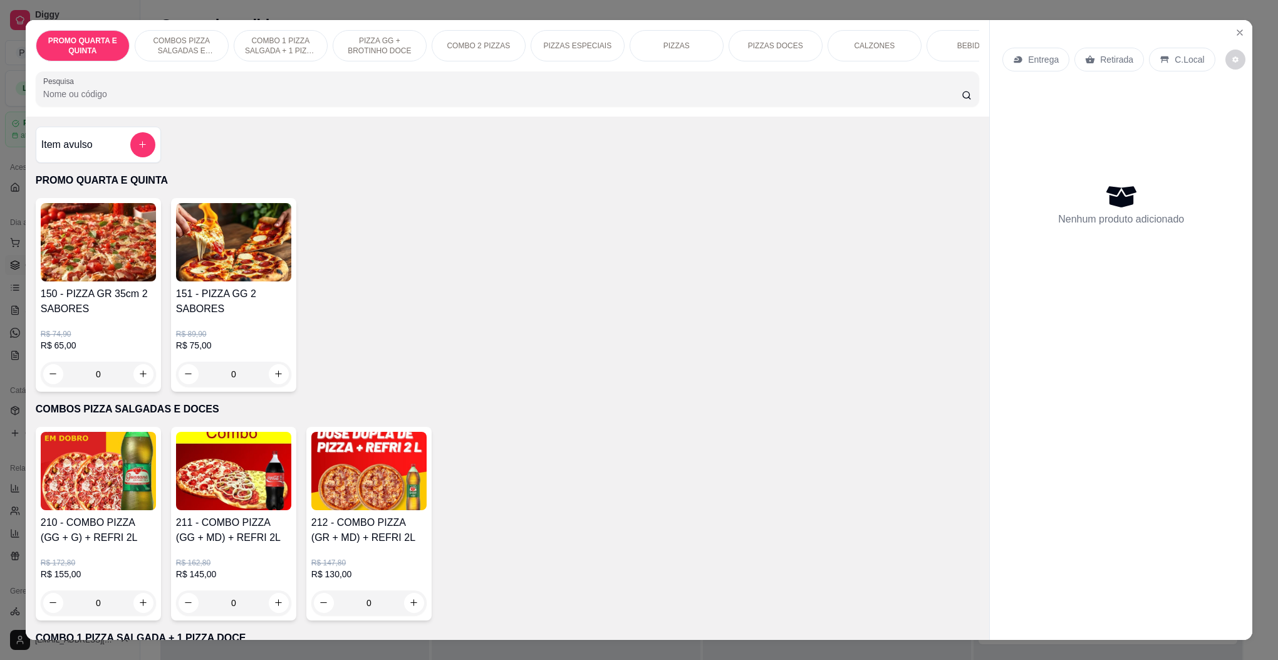
click at [675, 41] on p "PIZZAS" at bounding box center [677, 46] width 26 height 10
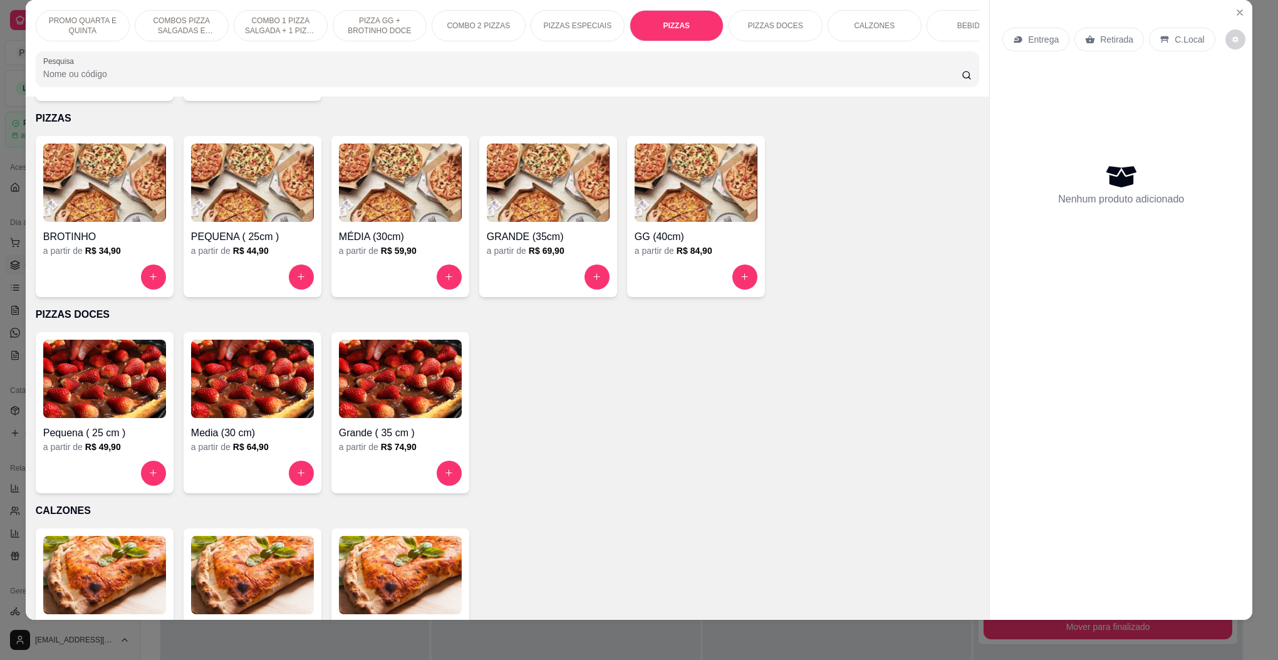
click at [669, 192] on img at bounding box center [696, 182] width 123 height 78
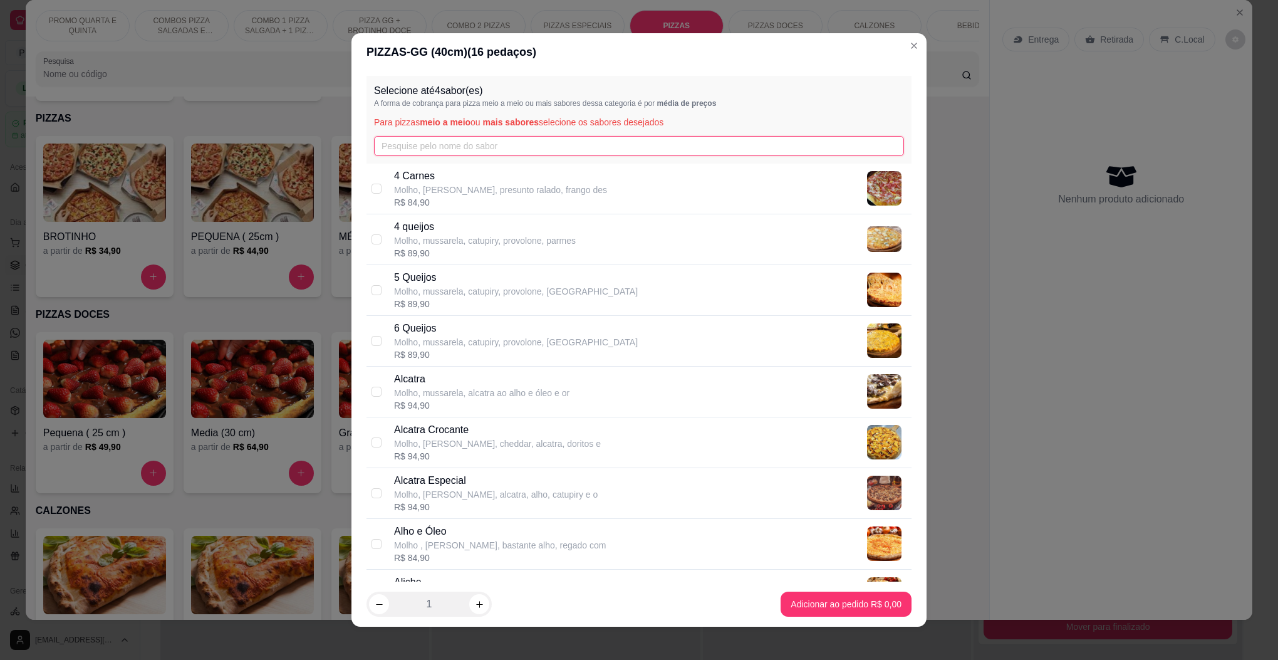
click at [486, 143] on input "text" at bounding box center [639, 146] width 530 height 20
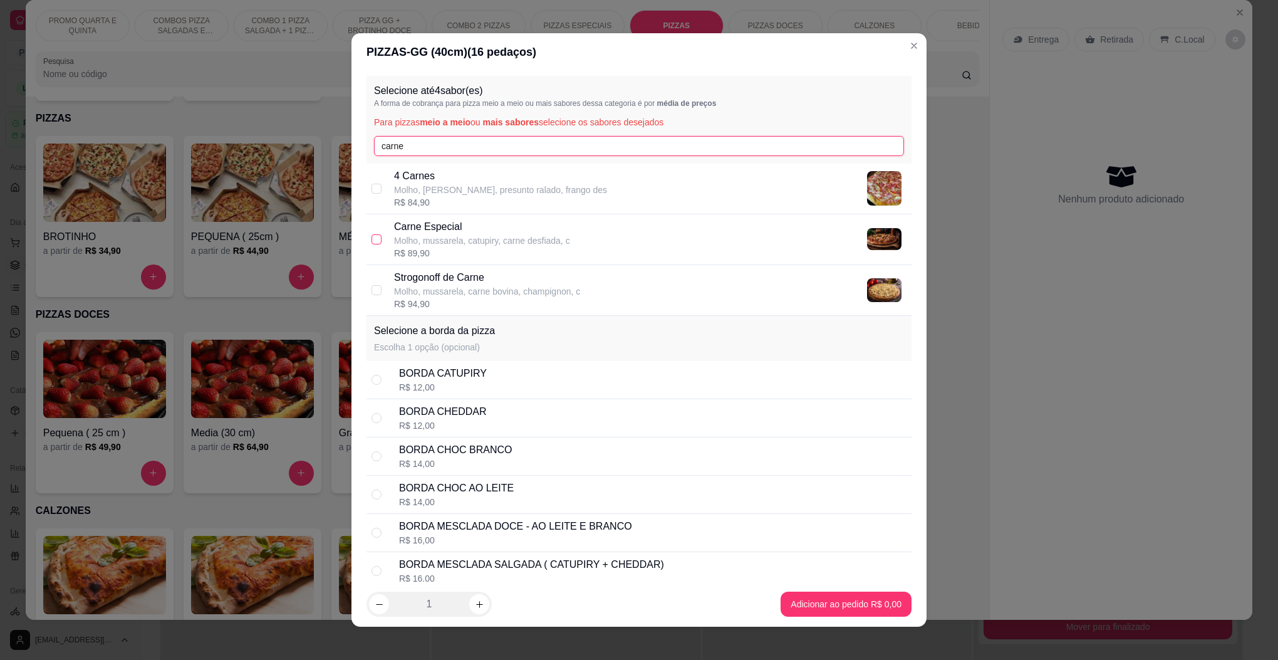
type input "carne"
click at [372, 242] on input "checkbox" at bounding box center [377, 239] width 10 height 10
checkbox input "true"
drag, startPoint x: 414, startPoint y: 147, endPoint x: 343, endPoint y: 145, distance: 70.8
click at [343, 145] on div "PIZZAS - GG (40cm) ( 16 pedaços) Selecione até 4 sabor(es) A forma de cobrança …" at bounding box center [639, 330] width 1278 height 660
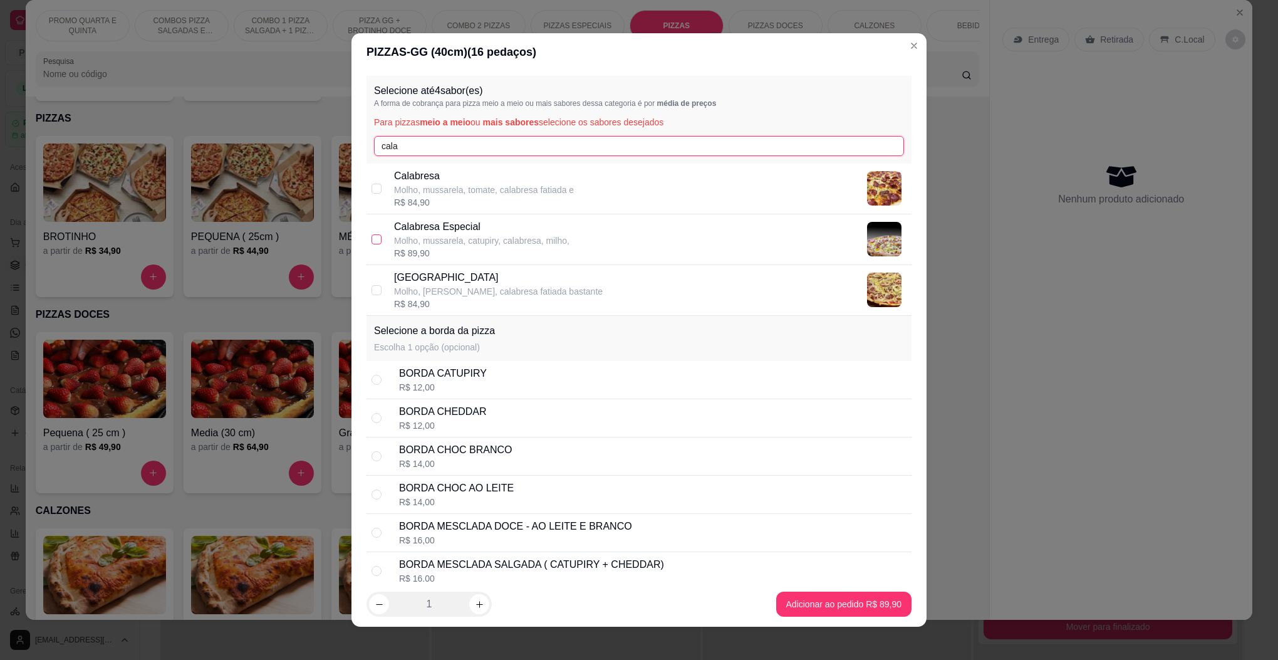
type input "cala"
click at [372, 239] on input "checkbox" at bounding box center [377, 239] width 10 height 10
checkbox input "true"
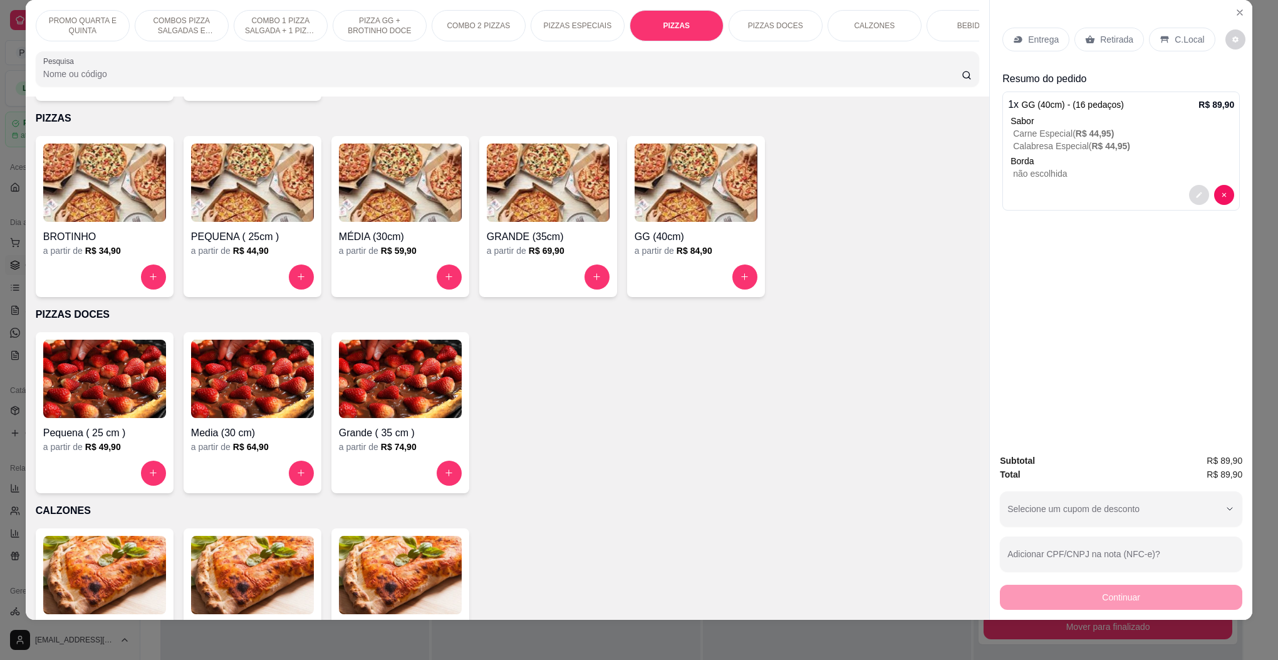
click at [1195, 198] on icon "decrease-product-quantity" at bounding box center [1199, 195] width 8 height 8
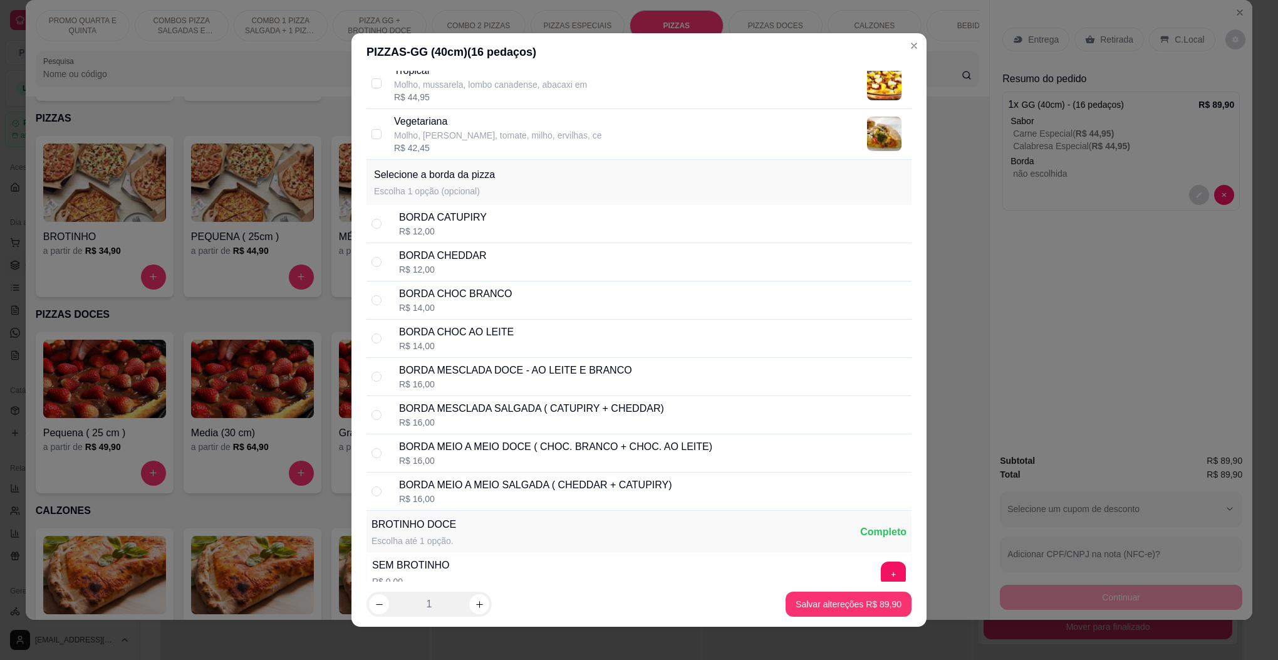
scroll to position [3853, 0]
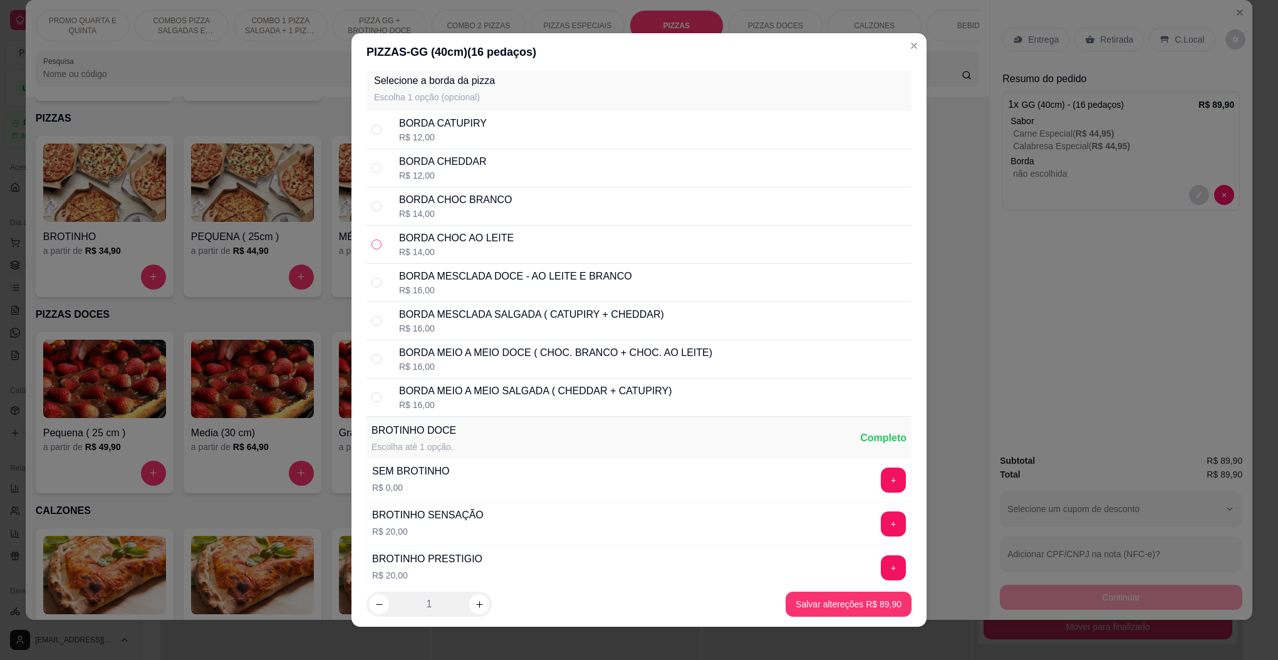
click at [372, 249] on input "radio" at bounding box center [377, 244] width 10 height 10
radio input "true"
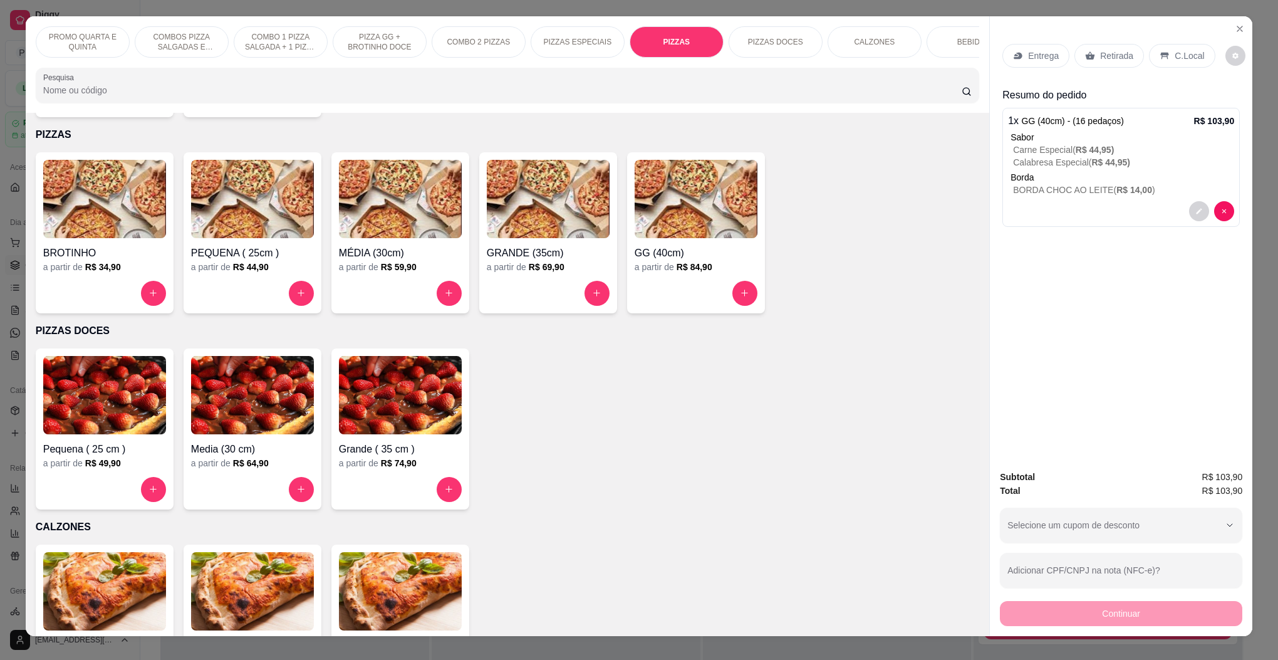
scroll to position [0, 0]
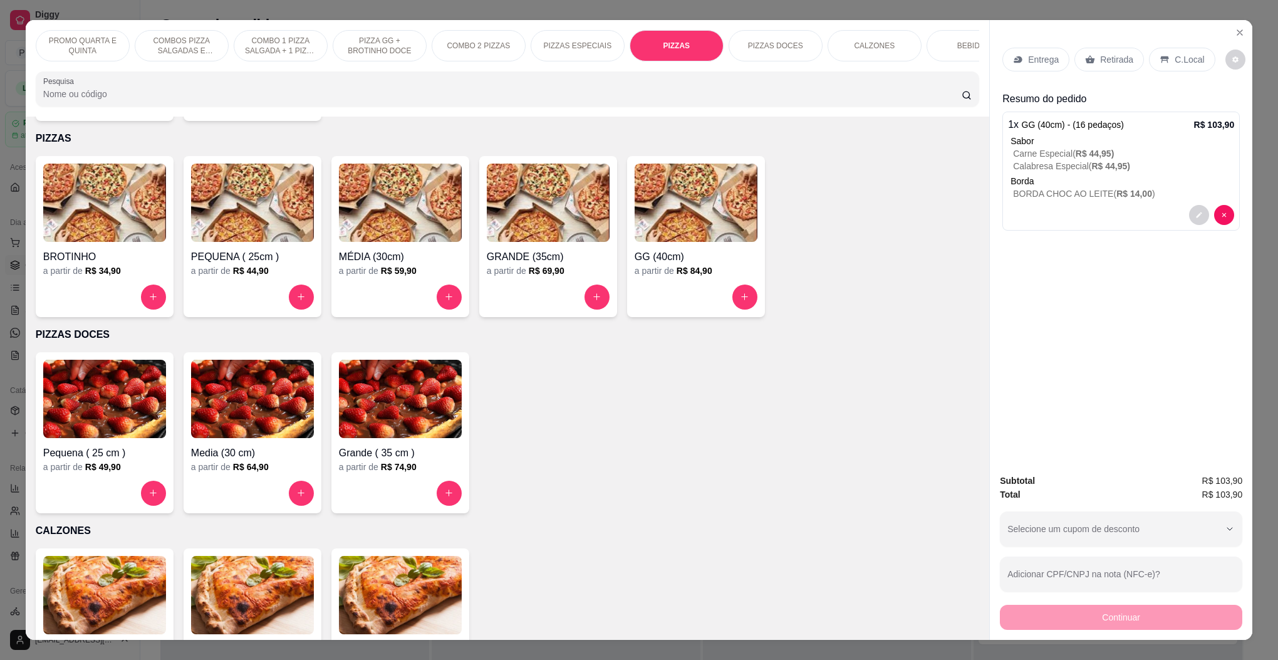
click at [1043, 62] on p "Entrega" at bounding box center [1043, 59] width 31 height 13
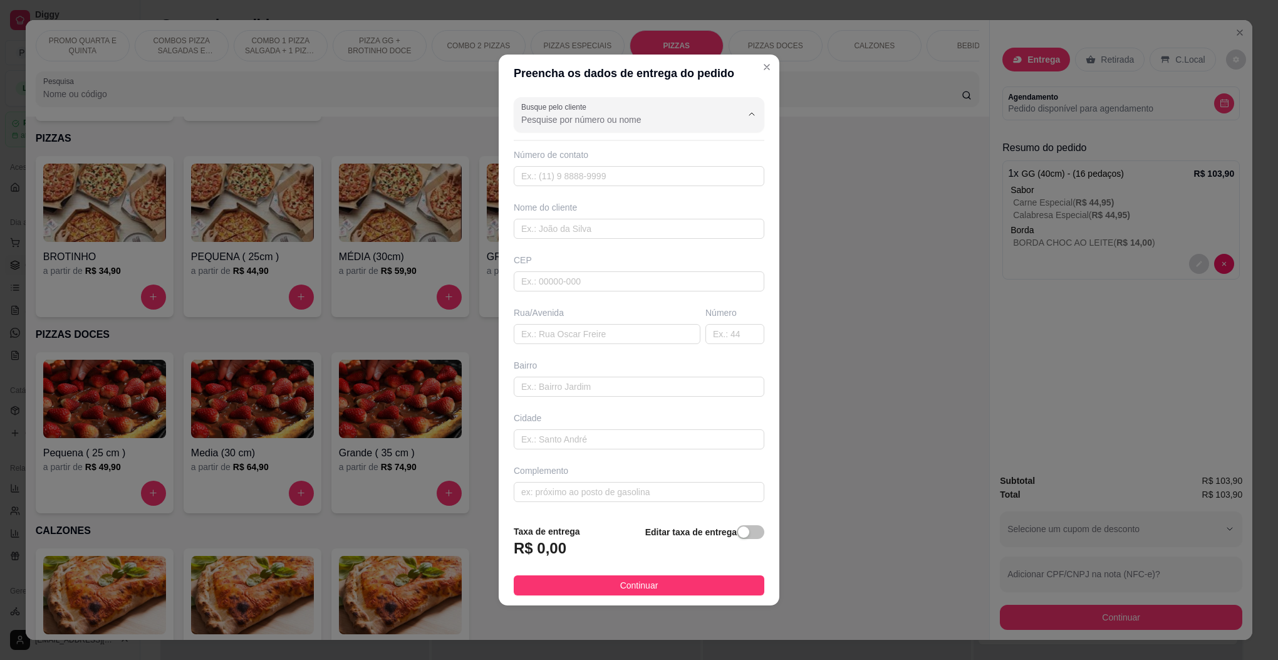
click at [632, 120] on input "Busque pelo cliente" at bounding box center [621, 119] width 200 height 13
type input "5"
click at [565, 117] on input "Busque pelo cliente" at bounding box center [621, 119] width 200 height 13
click at [559, 177] on input "text" at bounding box center [639, 176] width 251 height 20
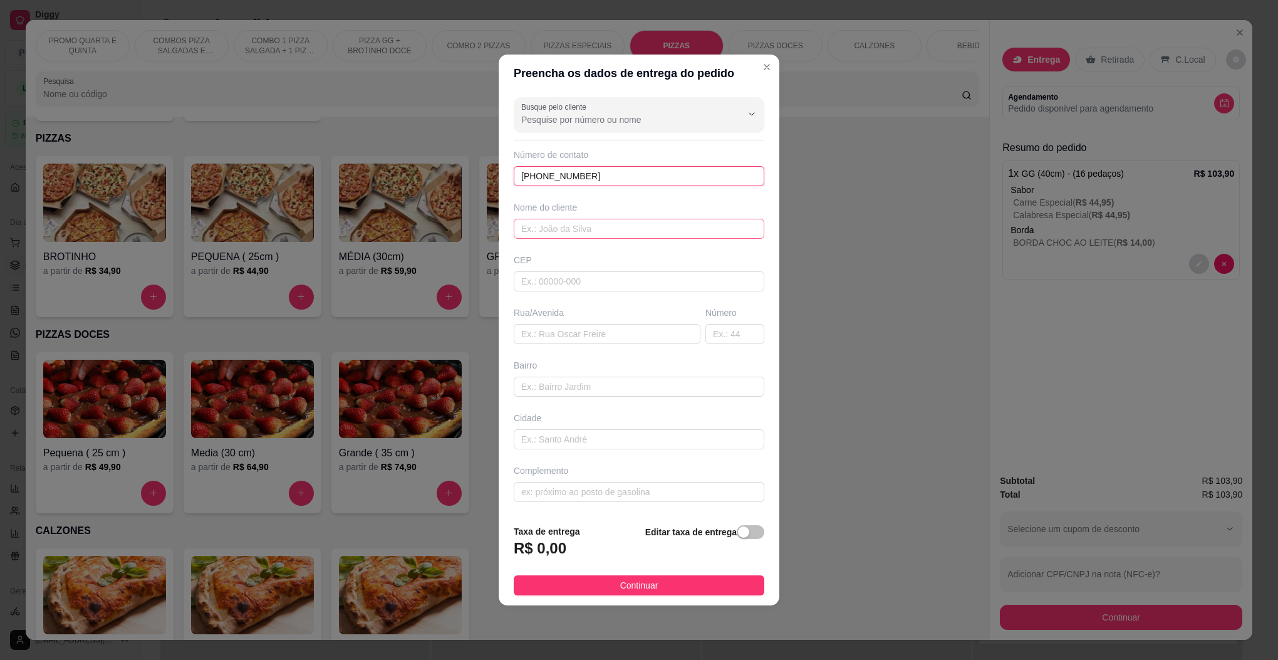
type input "[PHONE_NUMBER]"
click at [563, 233] on input "text" at bounding box center [639, 229] width 251 height 20
type input "k"
type input "[PERSON_NAME]"
click at [547, 277] on input "text" at bounding box center [639, 281] width 251 height 20
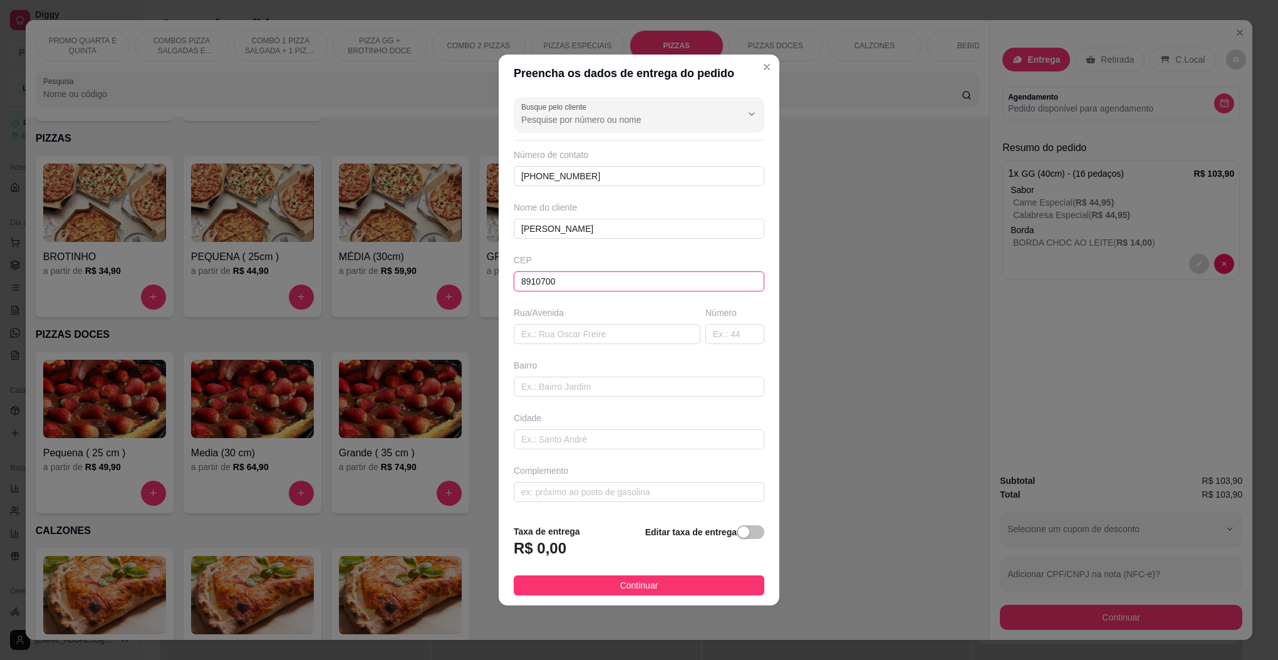
type input "89107000"
type input "Pomerode"
type input "89107000"
click at [583, 333] on input "text" at bounding box center [607, 334] width 187 height 20
type input "RUA MASSARANDUBA"
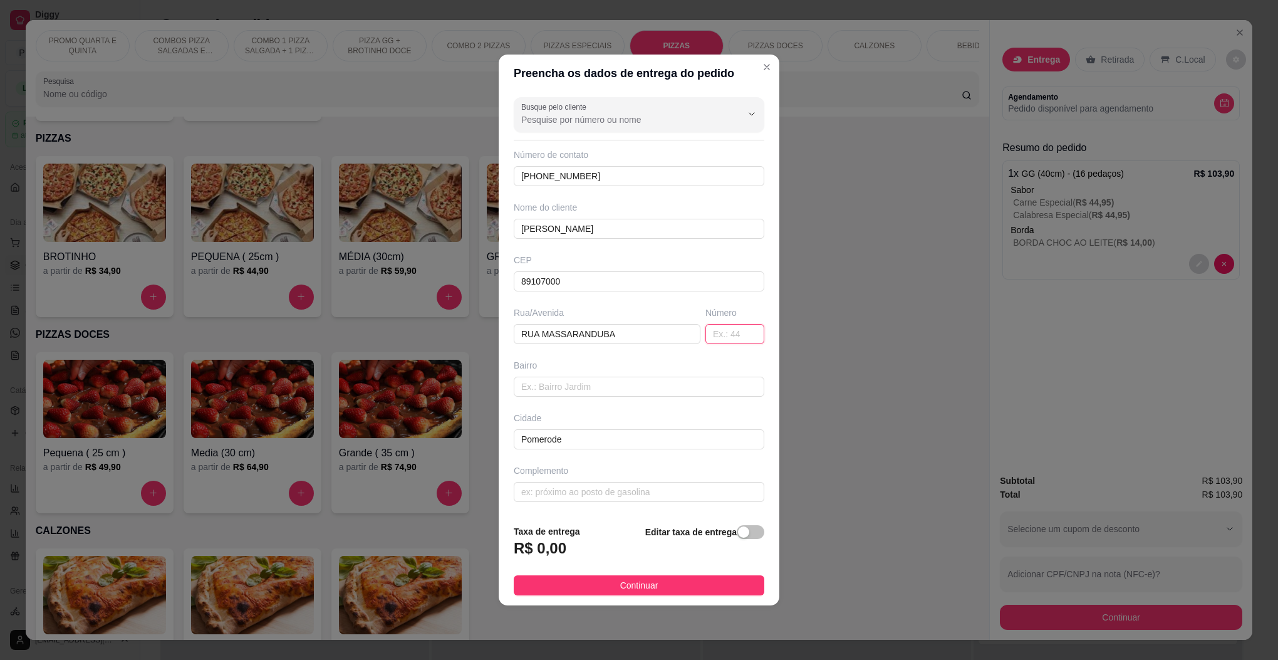
click at [711, 338] on input "text" at bounding box center [735, 334] width 59 height 20
type input "477"
click at [596, 385] on input "text" at bounding box center [639, 387] width 251 height 20
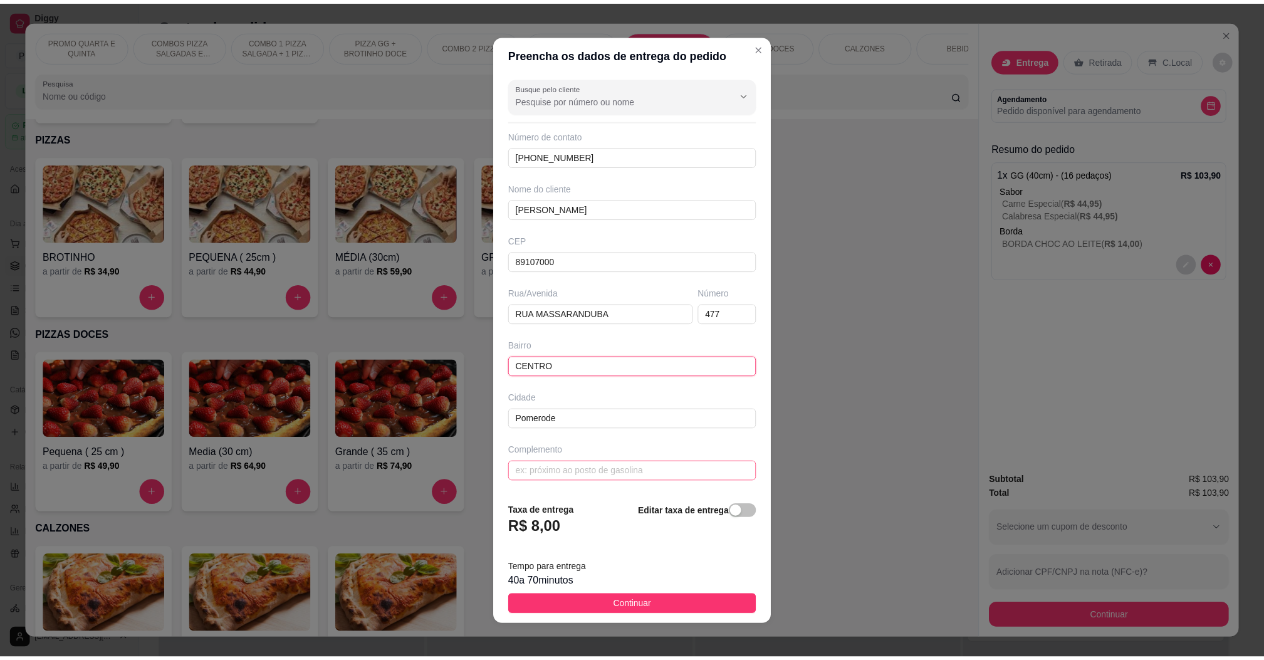
scroll to position [2, 0]
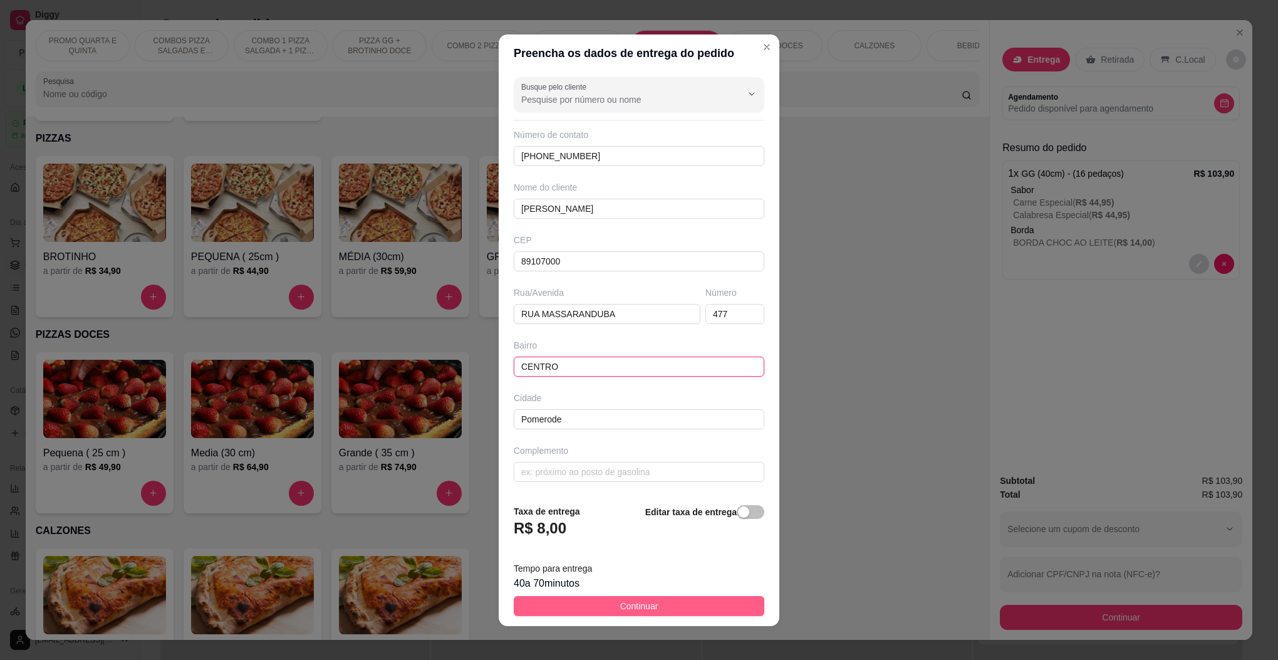
type input "CENTRO"
click at [632, 606] on span "Continuar" at bounding box center [639, 606] width 38 height 14
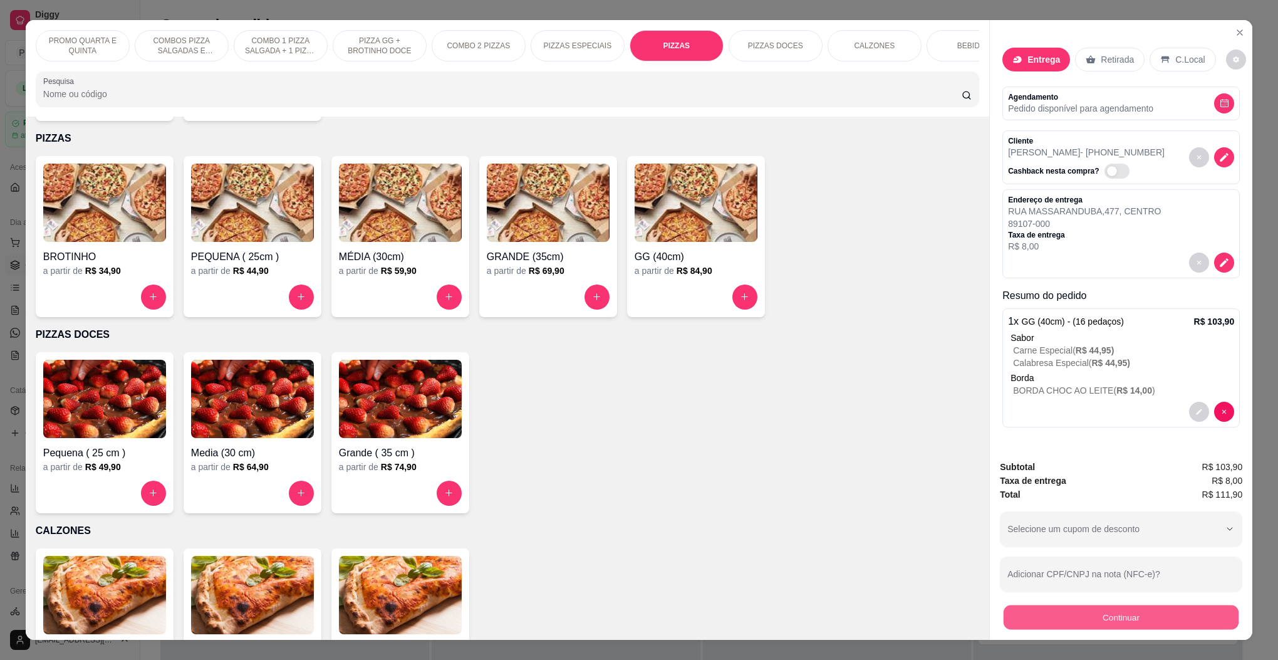
click at [1115, 618] on button "Continuar" at bounding box center [1121, 617] width 235 height 24
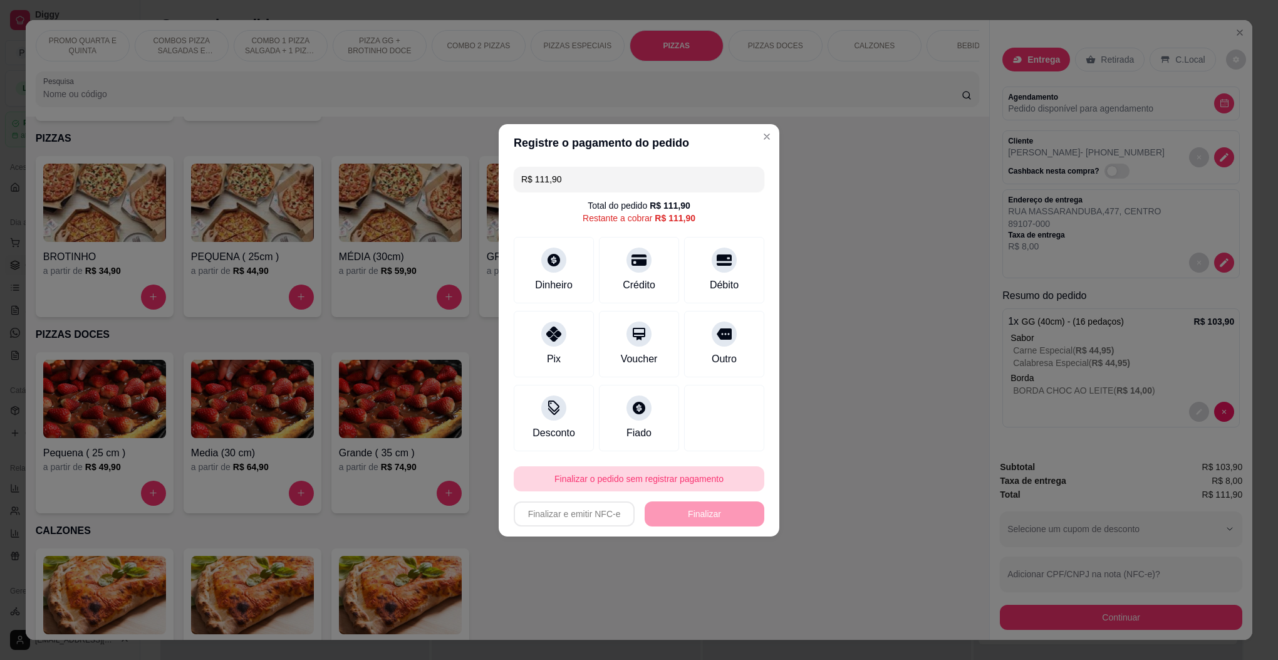
click at [578, 478] on button "Finalizar o pedido sem registrar pagamento" at bounding box center [639, 478] width 251 height 25
click at [711, 586] on button "Confirmar" at bounding box center [715, 582] width 46 height 19
type input "R$ 0,00"
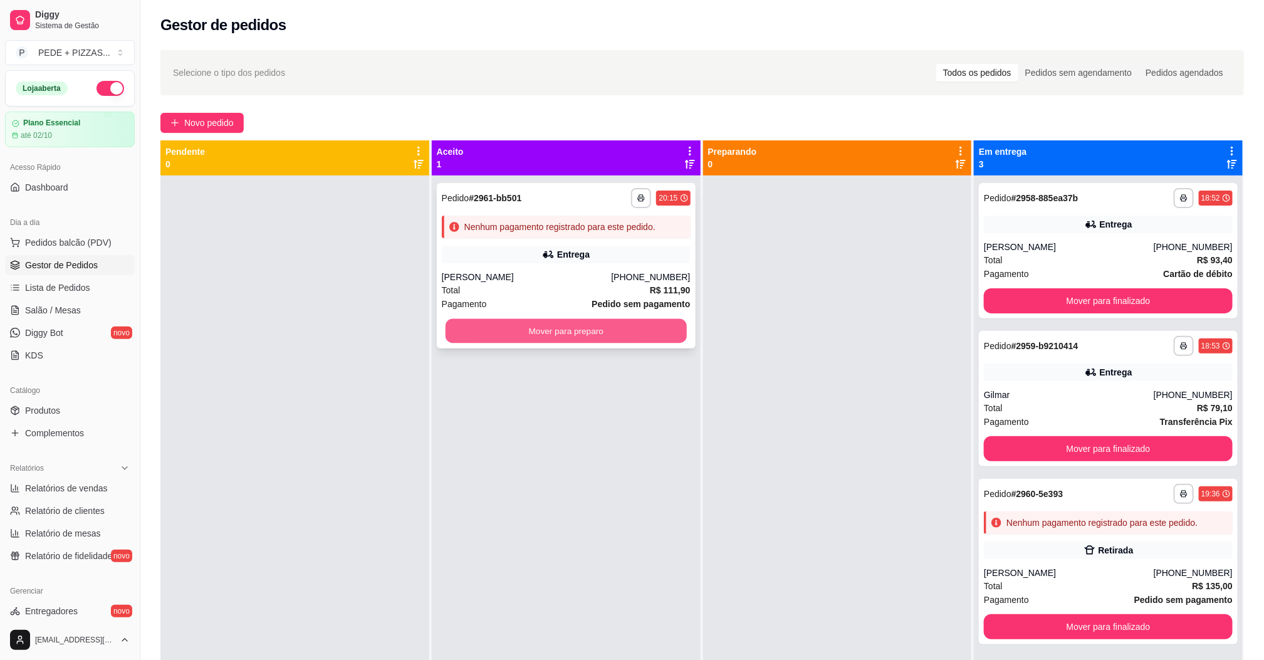
click at [605, 330] on button "Mover para preparo" at bounding box center [565, 331] width 241 height 24
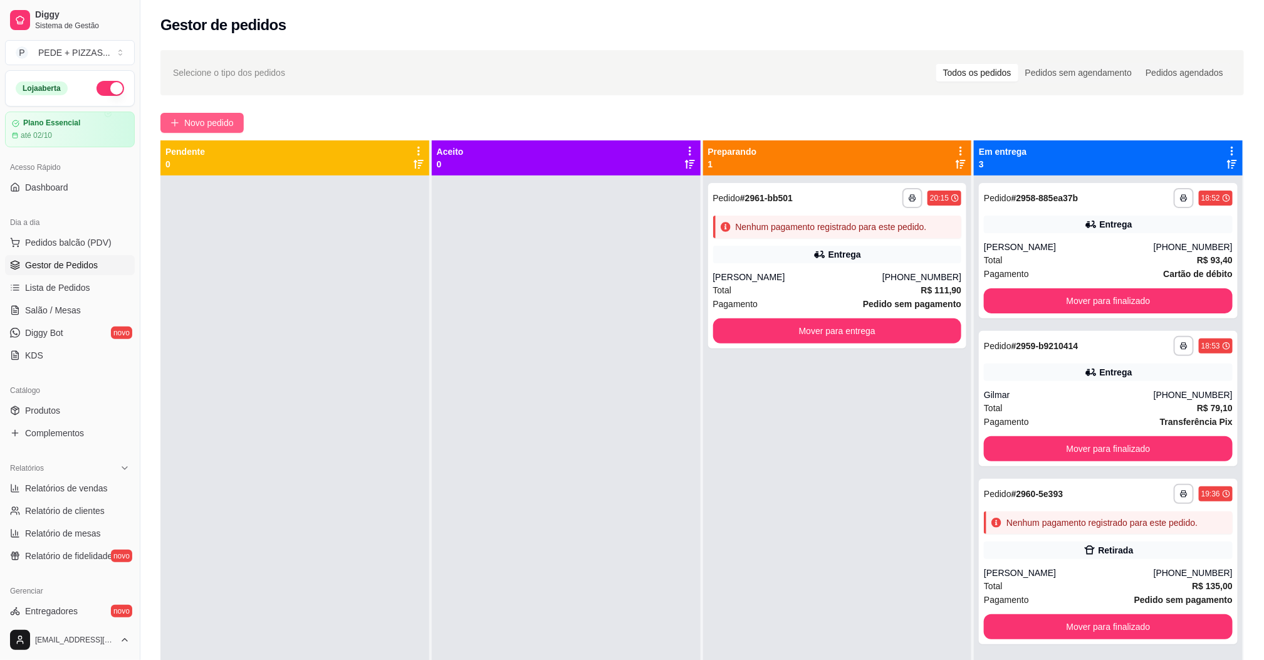
click at [192, 128] on span "Novo pedido" at bounding box center [208, 123] width 49 height 14
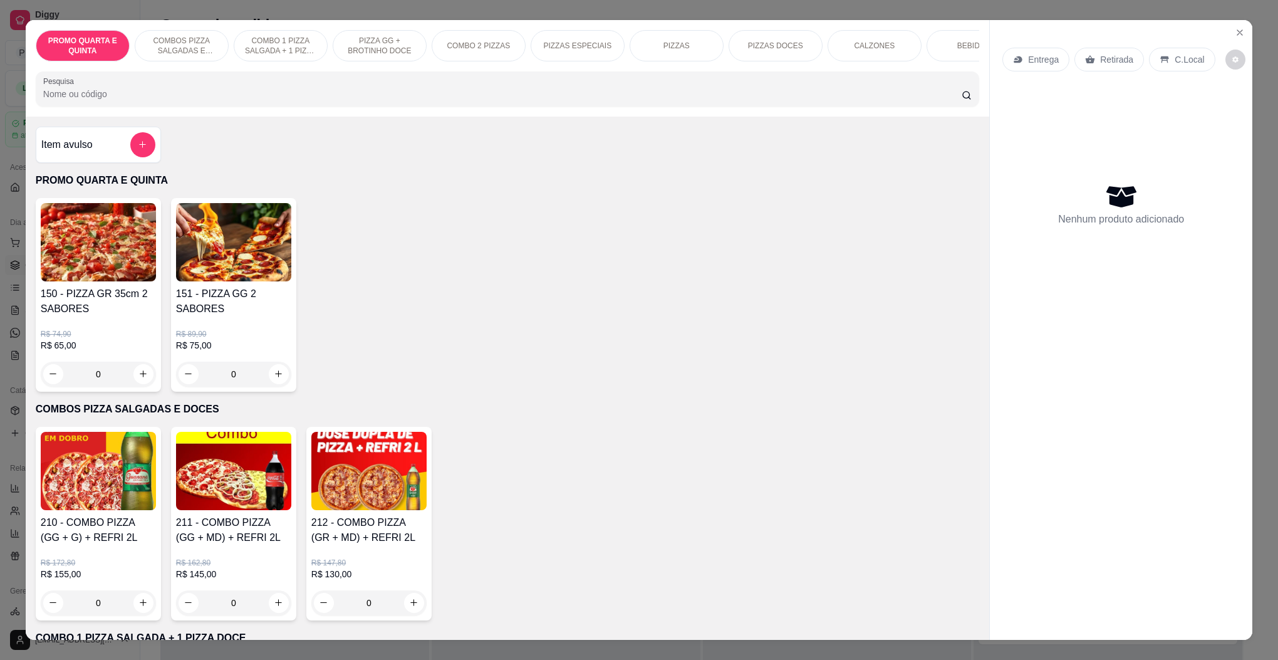
click at [1038, 57] on p "Entrega" at bounding box center [1043, 59] width 31 height 13
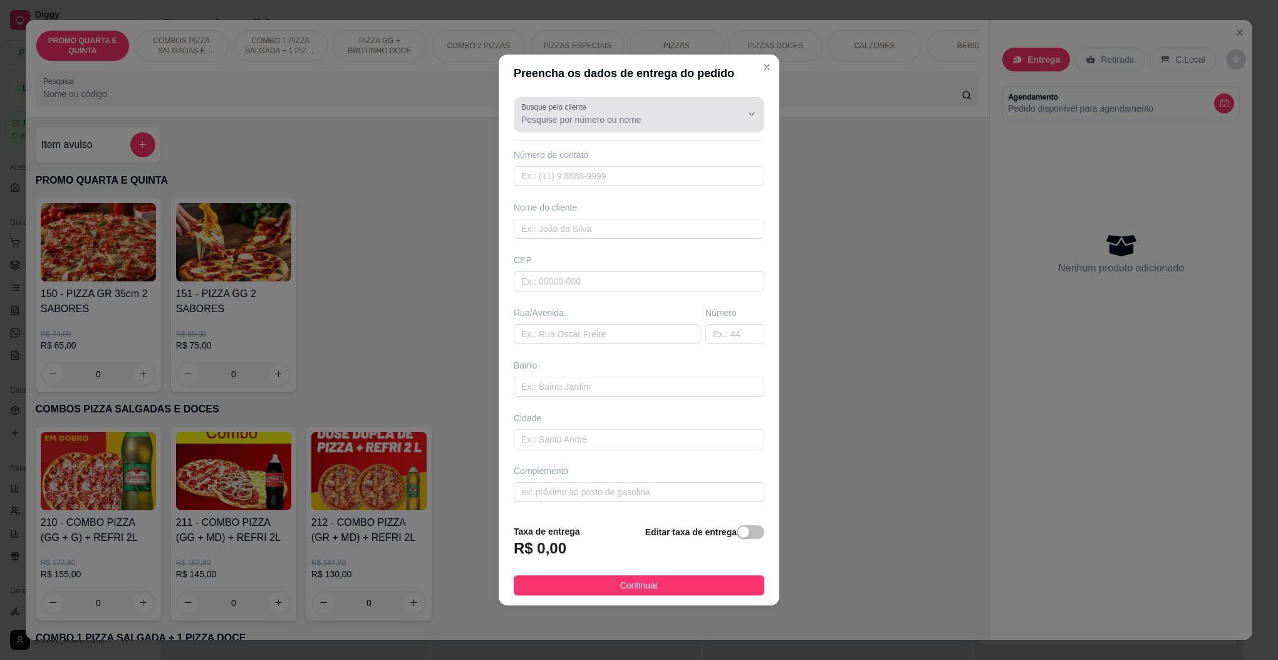
click at [560, 119] on input "Busque pelo cliente" at bounding box center [621, 119] width 200 height 13
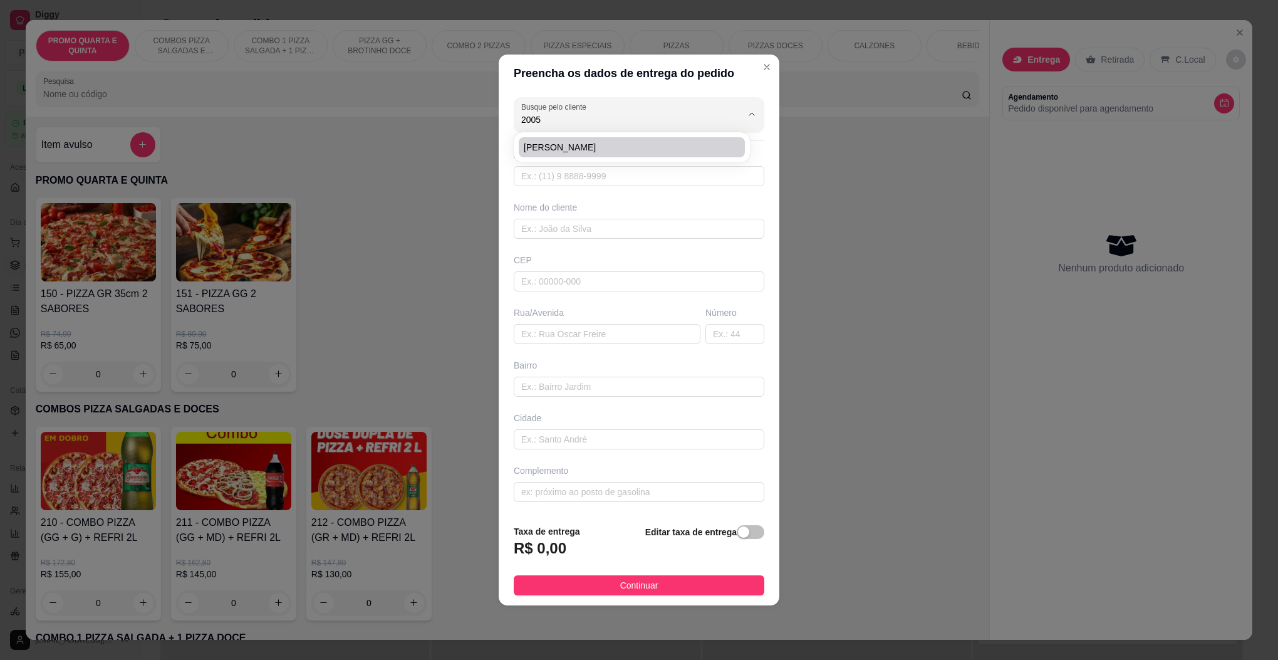
click at [549, 143] on span "[PERSON_NAME]" at bounding box center [626, 147] width 204 height 13
type input "[PERSON_NAME]"
type input "47991422005"
type input "[PERSON_NAME]"
type input "89107000"
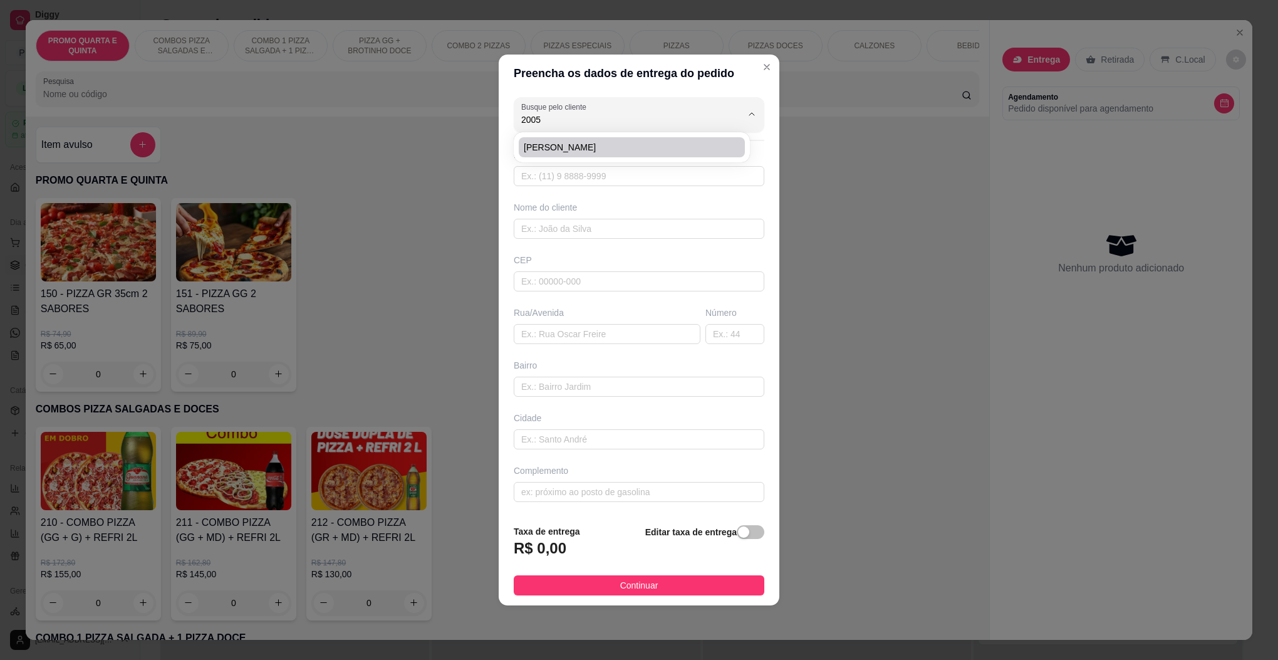
type input "Rua [PERSON_NAME]"
type input "211"
type input "Centro"
type input "Pomerode"
type input "Apto 104, bloco E"
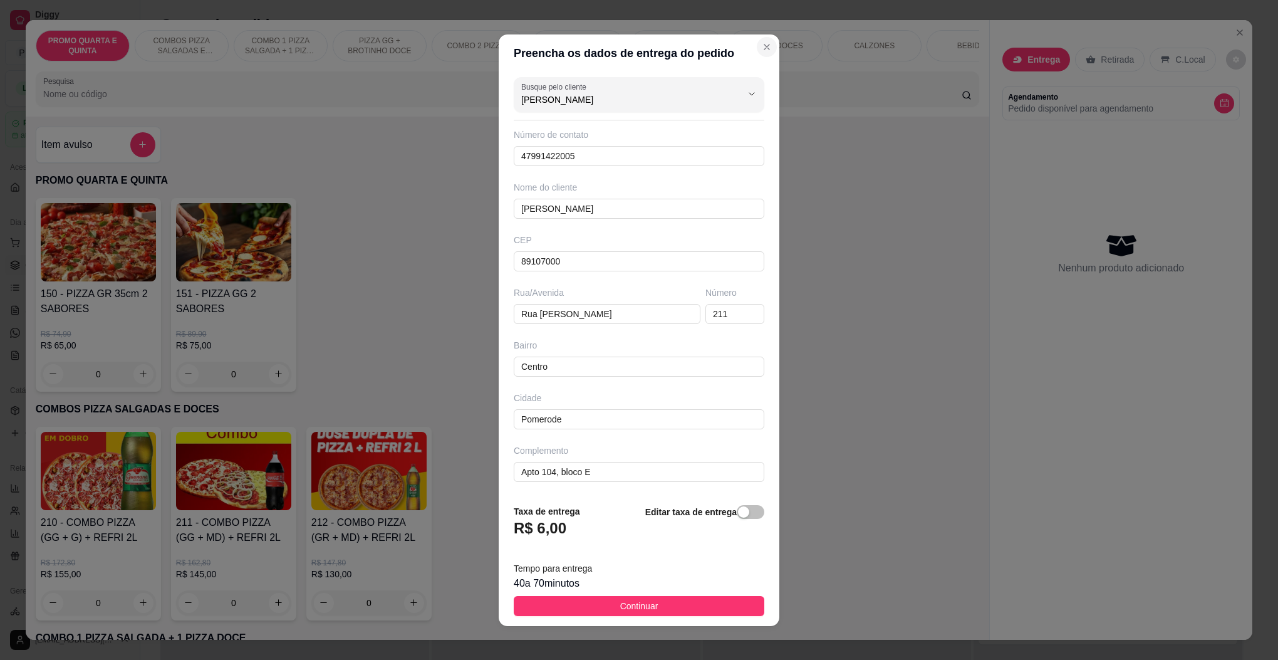
type input "[PERSON_NAME]"
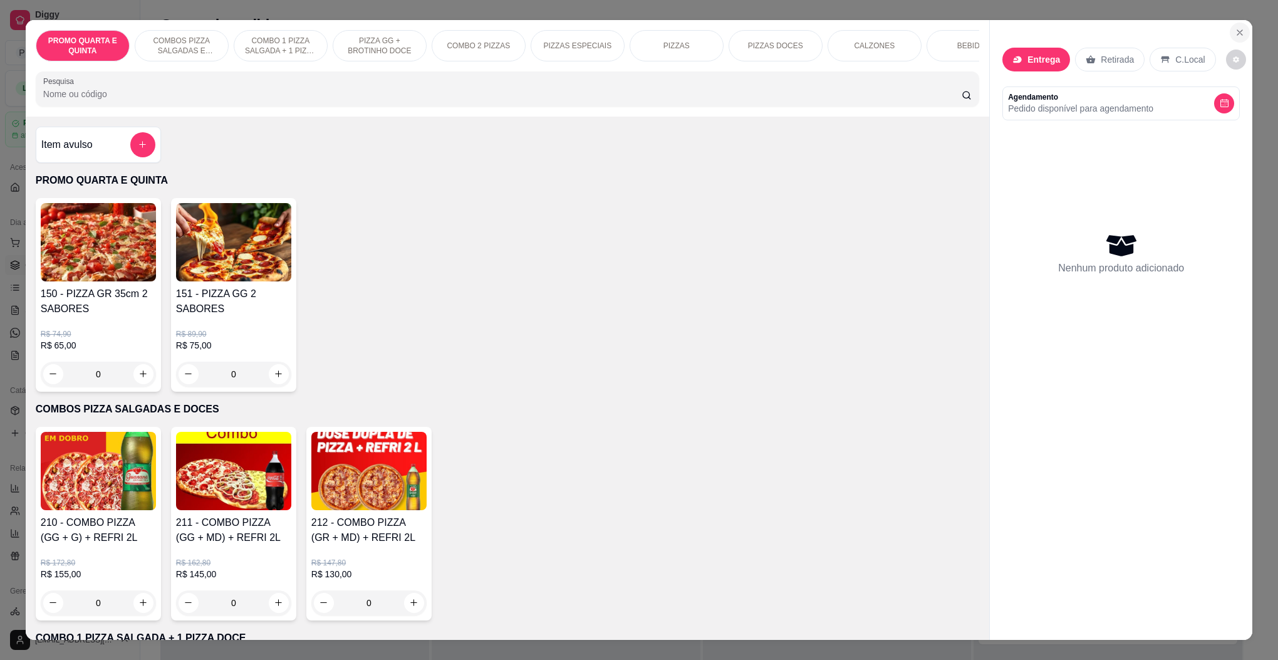
click at [1236, 28] on icon "Close" at bounding box center [1240, 33] width 10 height 10
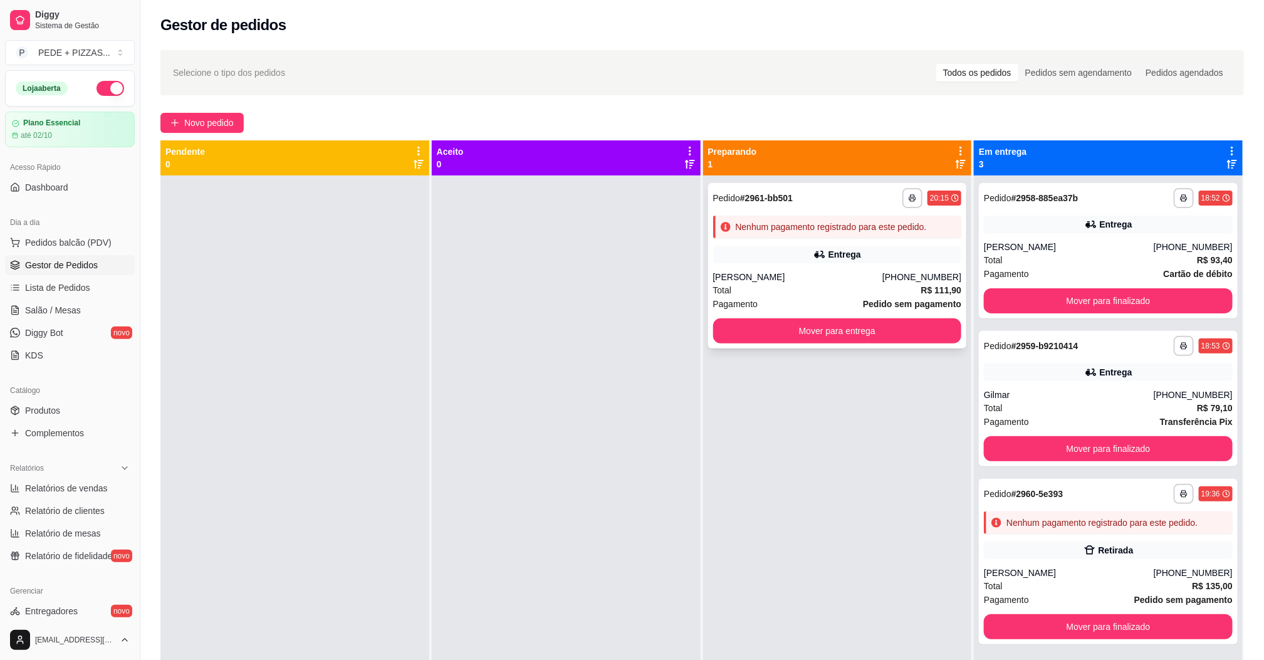
click at [822, 195] on div "**********" at bounding box center [837, 198] width 249 height 20
click at [758, 331] on button "Mover para entrega" at bounding box center [837, 330] width 249 height 25
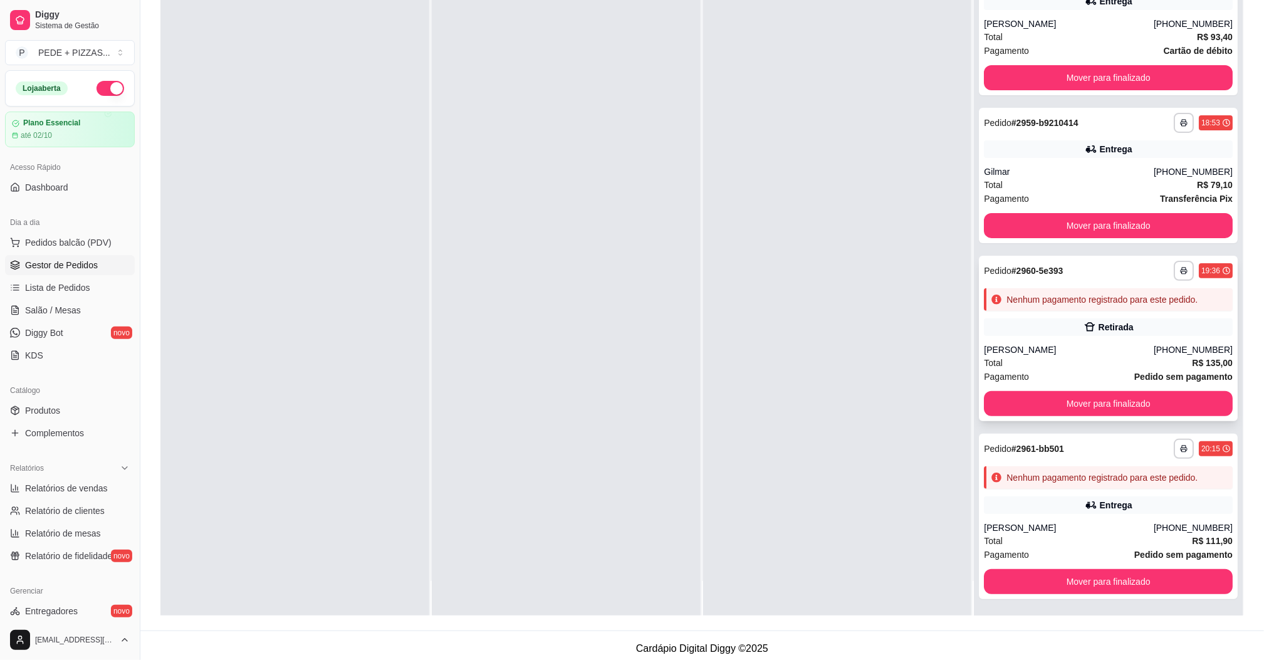
scroll to position [192, 0]
